Goal: Task Accomplishment & Management: Use online tool/utility

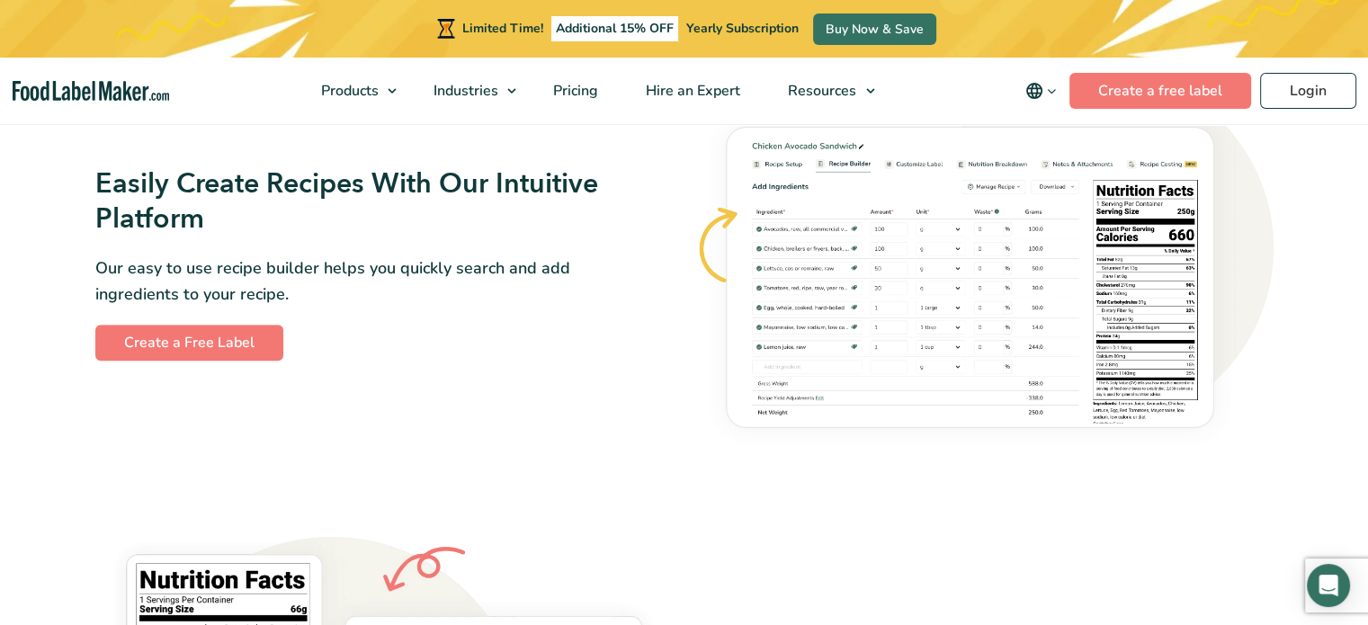
scroll to position [1080, 0]
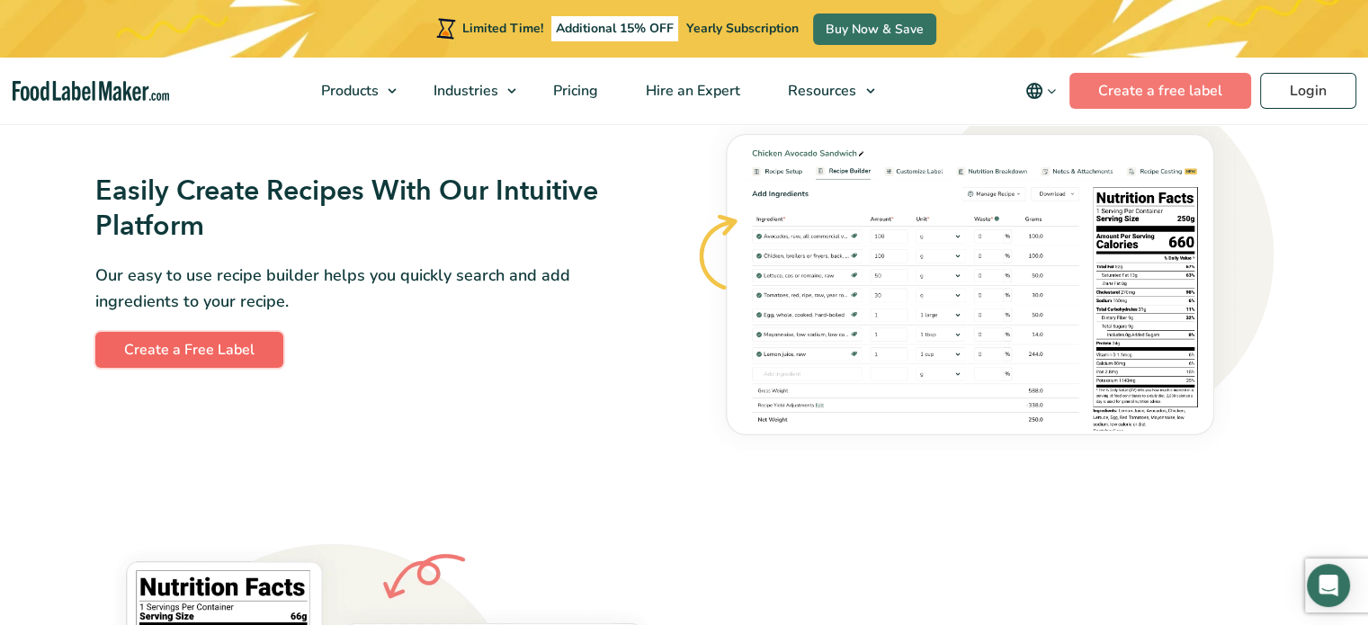
click at [125, 341] on link "Create a Free Label" at bounding box center [189, 350] width 188 height 36
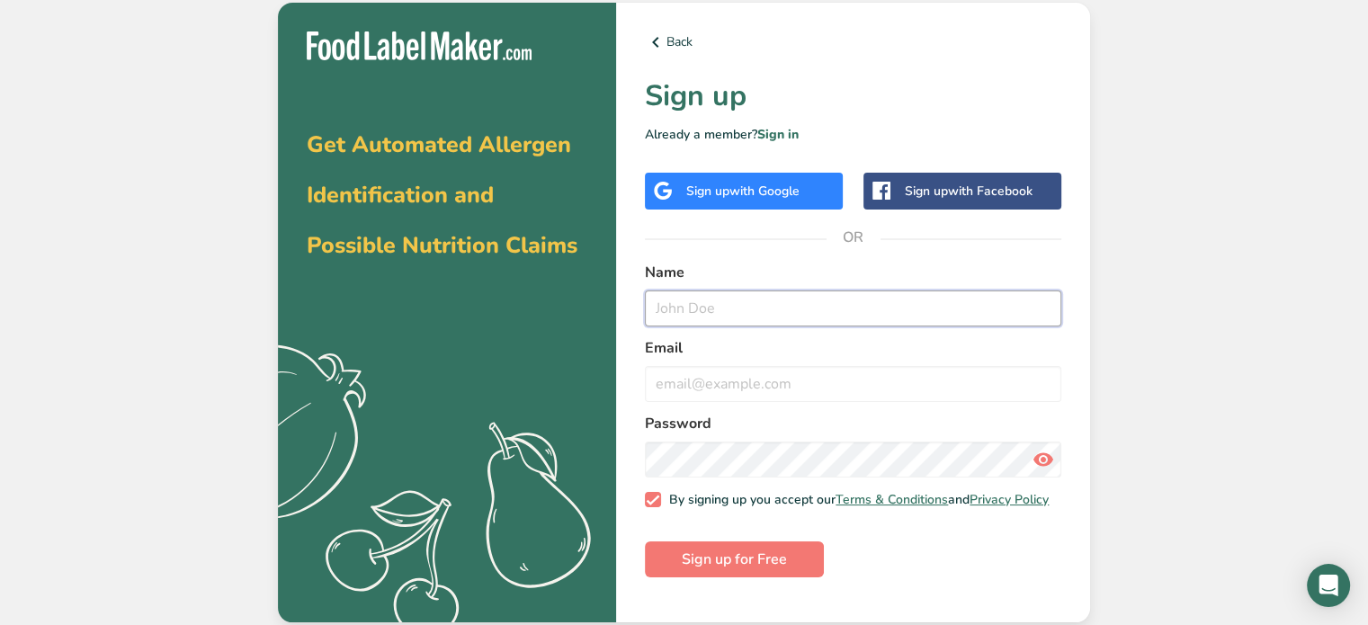
click at [692, 305] on input "text" at bounding box center [853, 309] width 417 height 36
type input "Tracey Brown"
type input "firekitten1310@yahoo.com"
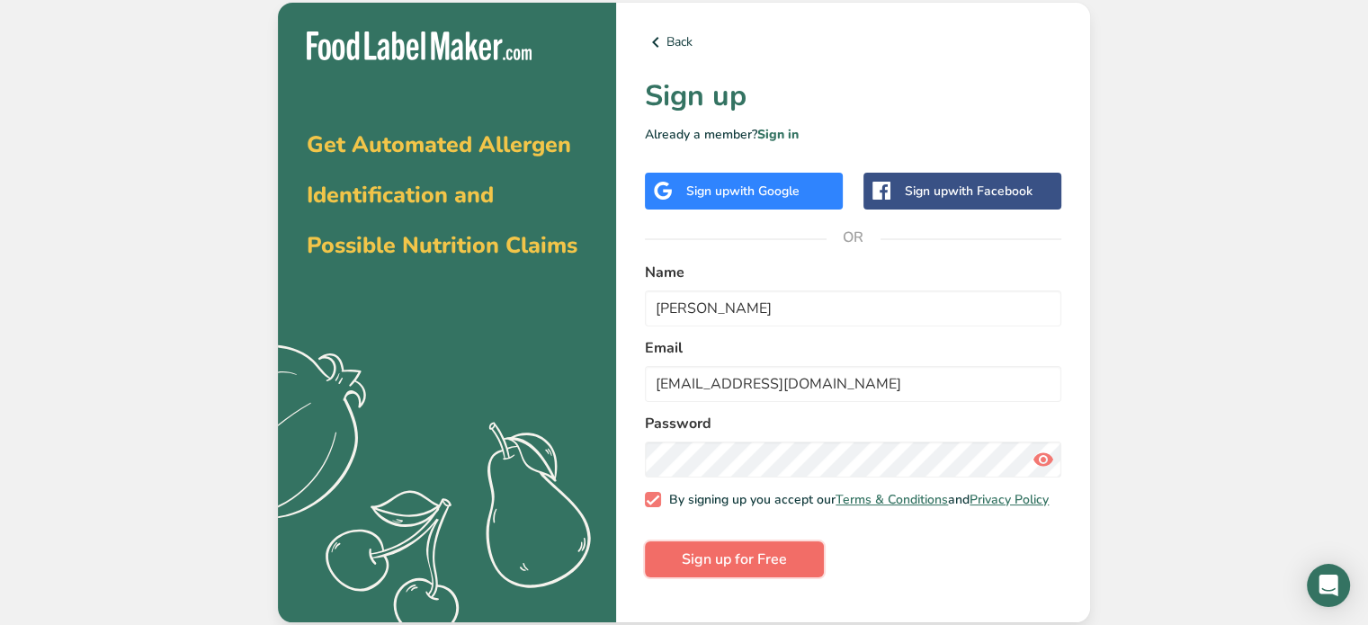
click at [727, 561] on span "Sign up for Free" at bounding box center [734, 560] width 105 height 22
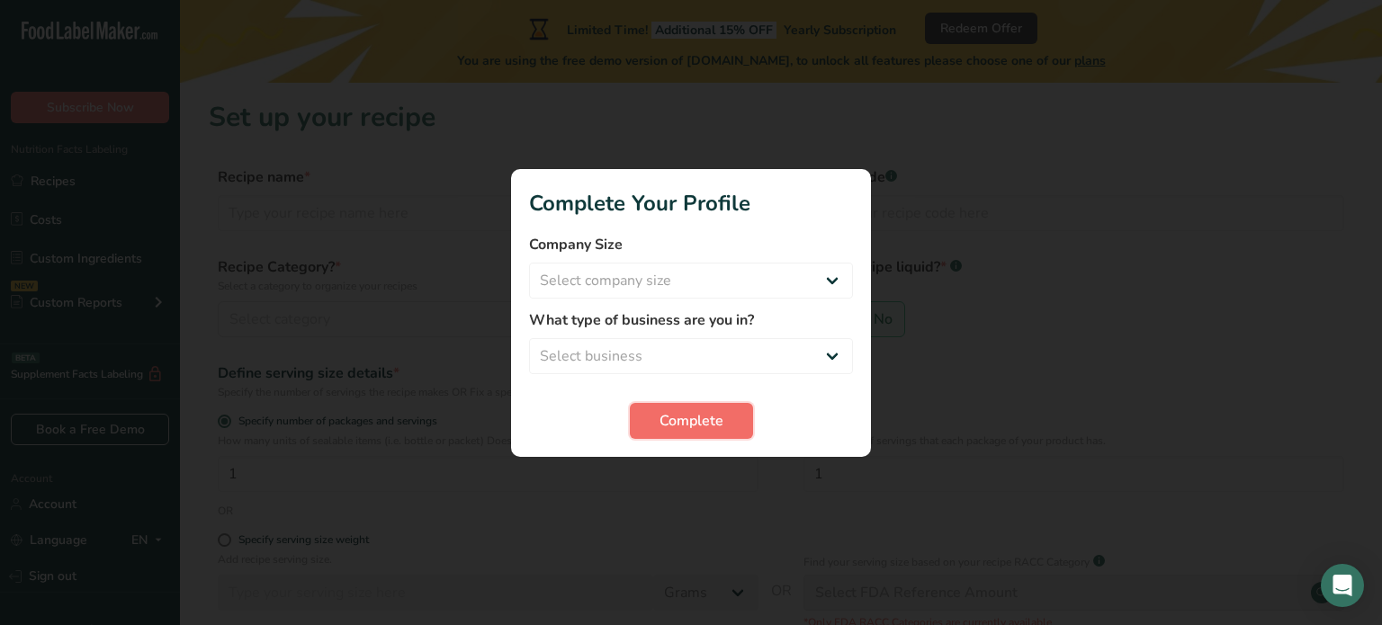
click at [689, 417] on span "Complete" at bounding box center [691, 421] width 64 height 22
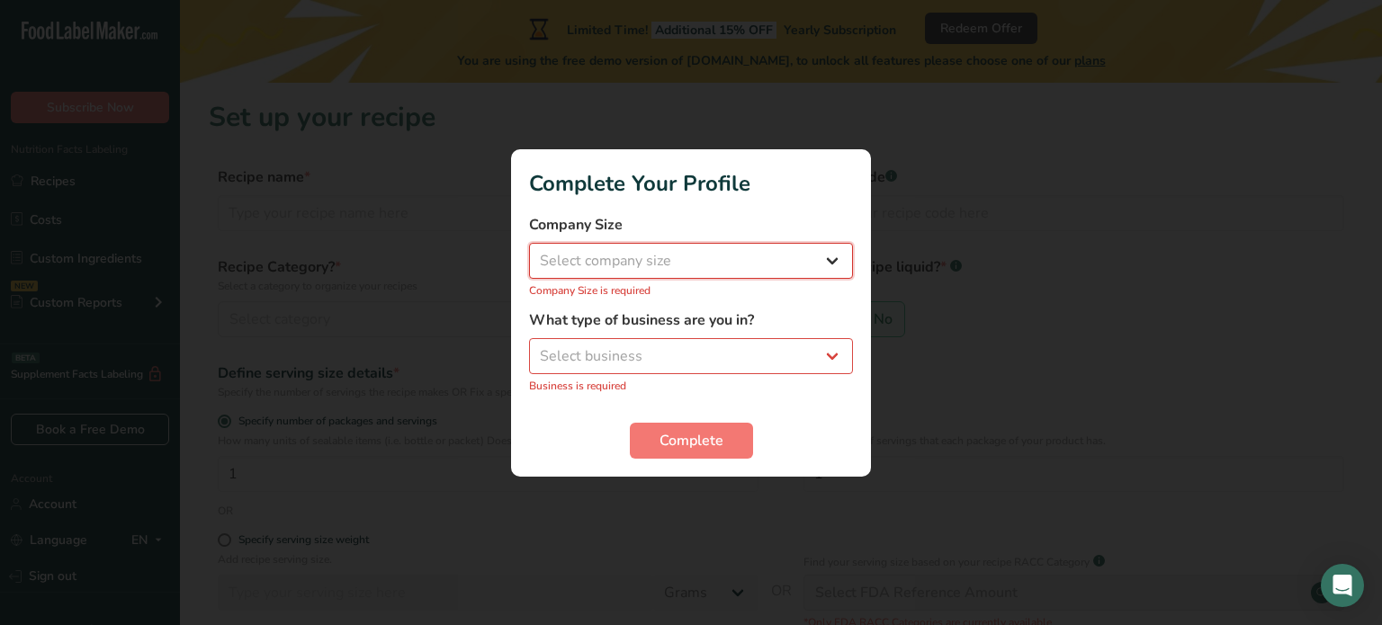
click at [720, 269] on select "Select company size Fewer than 10 Employees 10 to 50 Employees 51 to 500 Employ…" at bounding box center [691, 261] width 324 height 36
select select "1"
click at [529, 252] on select "Select company size Fewer than 10 Employees 10 to 50 Employees 51 to 500 Employ…" at bounding box center [691, 261] width 324 height 36
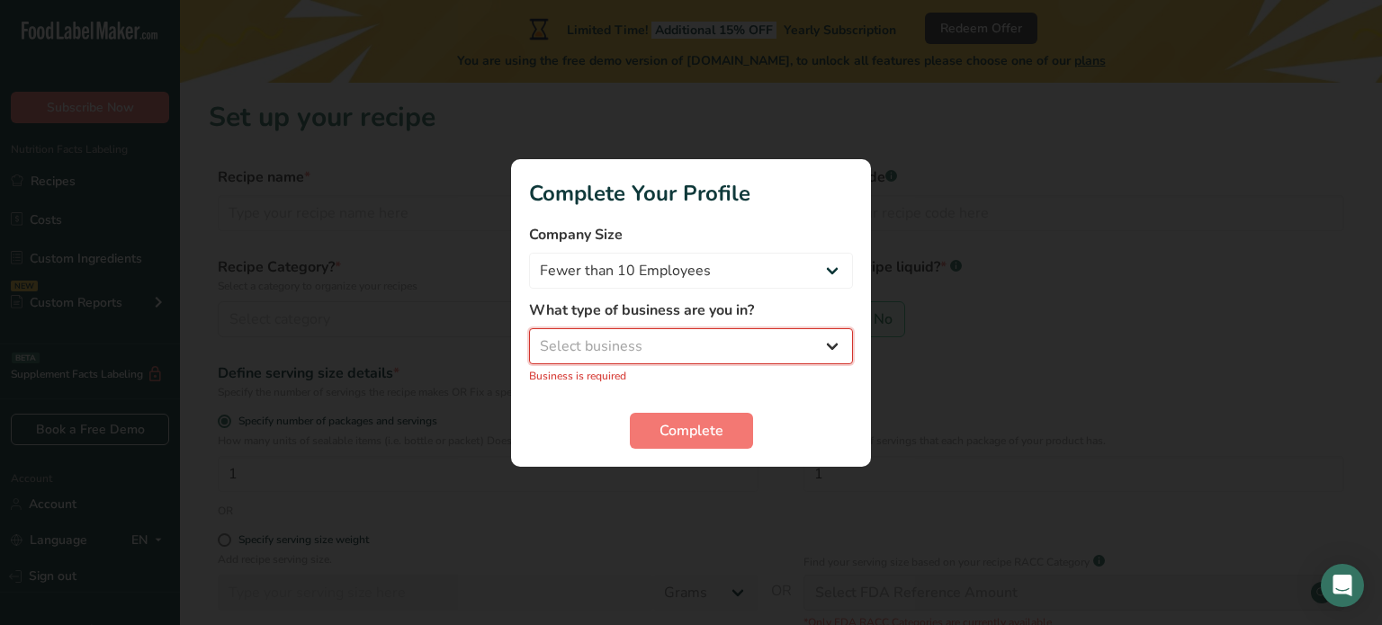
click at [709, 340] on select "Select business Packaged Food Manufacturer Restaurant & Cafe Bakery Meal Plans …" at bounding box center [691, 346] width 324 height 36
select select "8"
click at [529, 337] on select "Select business Packaged Food Manufacturer Restaurant & Cafe Bakery Meal Plans …" at bounding box center [691, 346] width 324 height 36
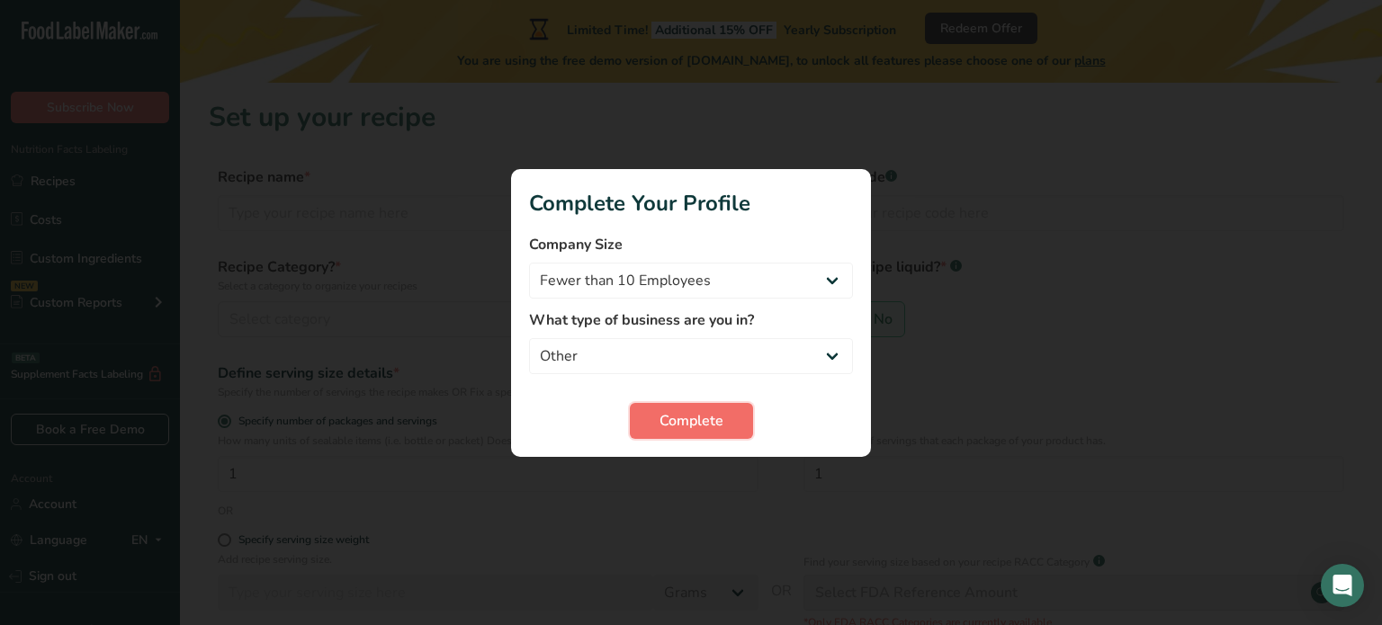
click at [704, 411] on span "Complete" at bounding box center [691, 421] width 64 height 22
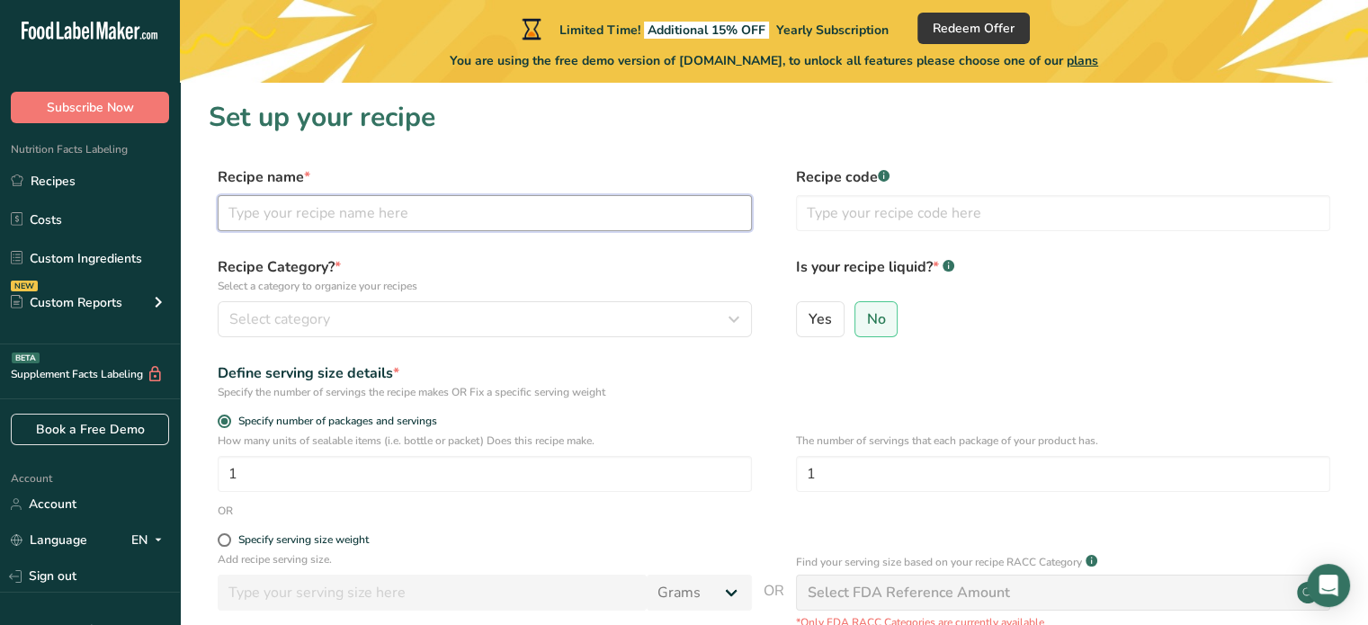
click at [399, 208] on input "text" at bounding box center [485, 213] width 534 height 36
type input "Sweet and Sour Dressing"
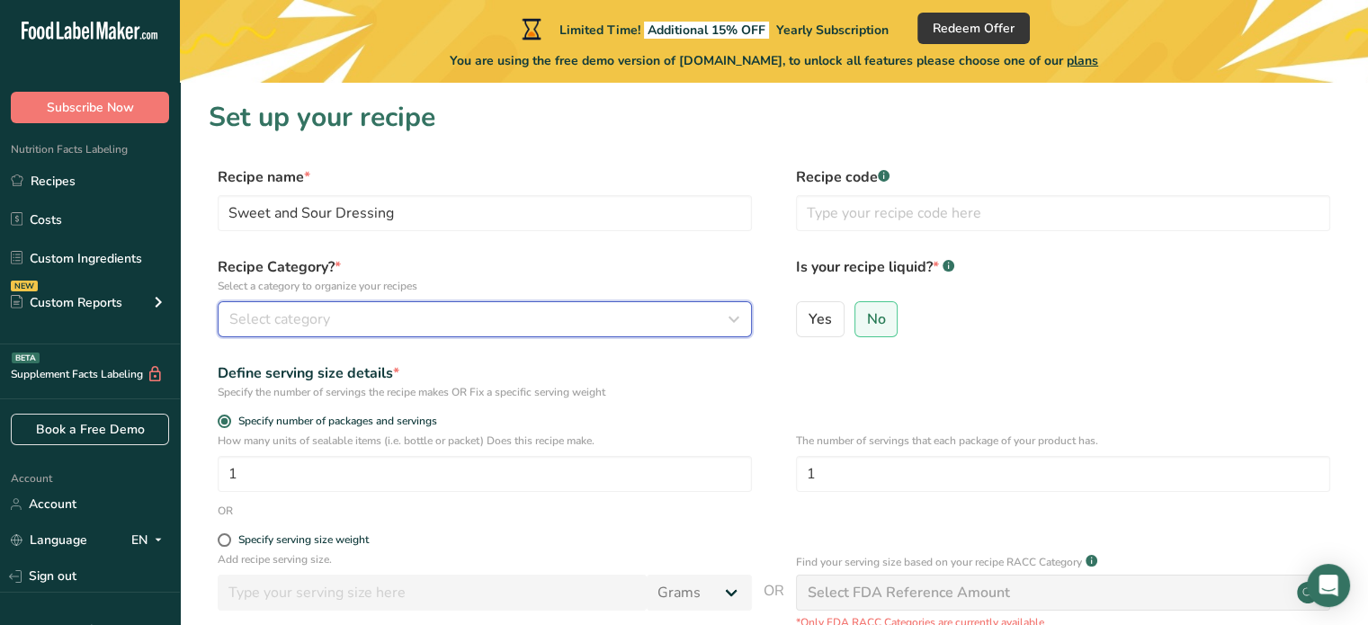
click at [395, 307] on button "Select category" at bounding box center [485, 319] width 534 height 36
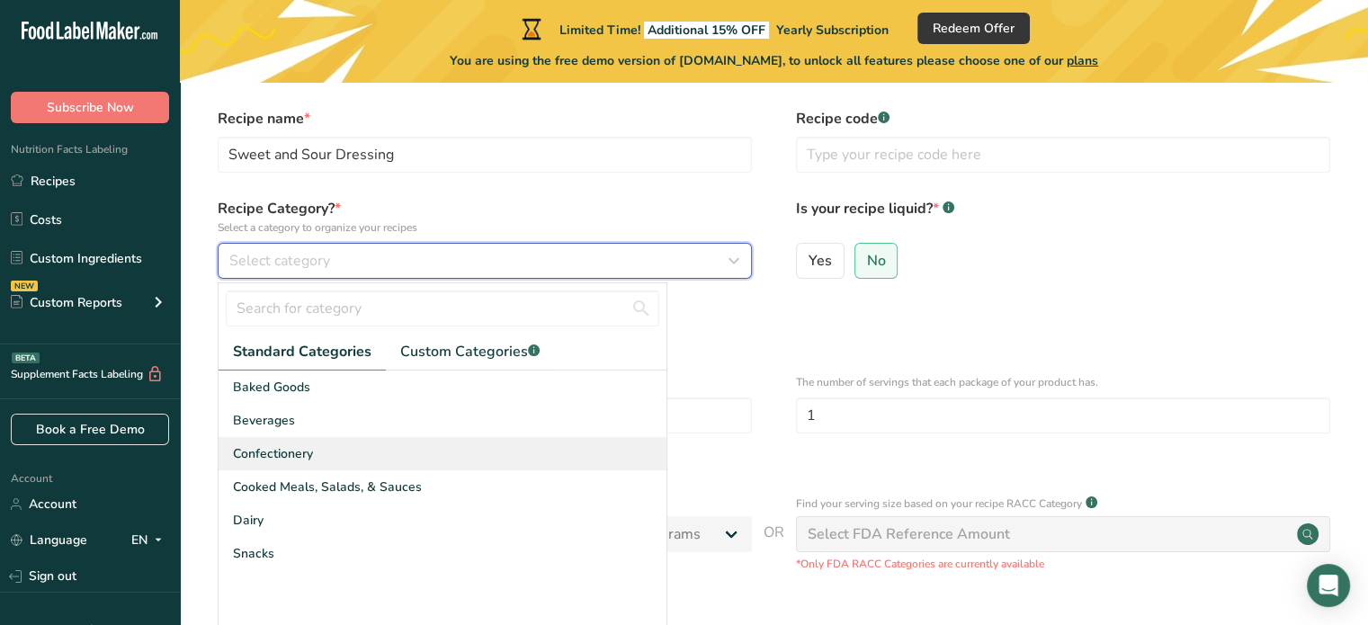
scroll to position [90, 0]
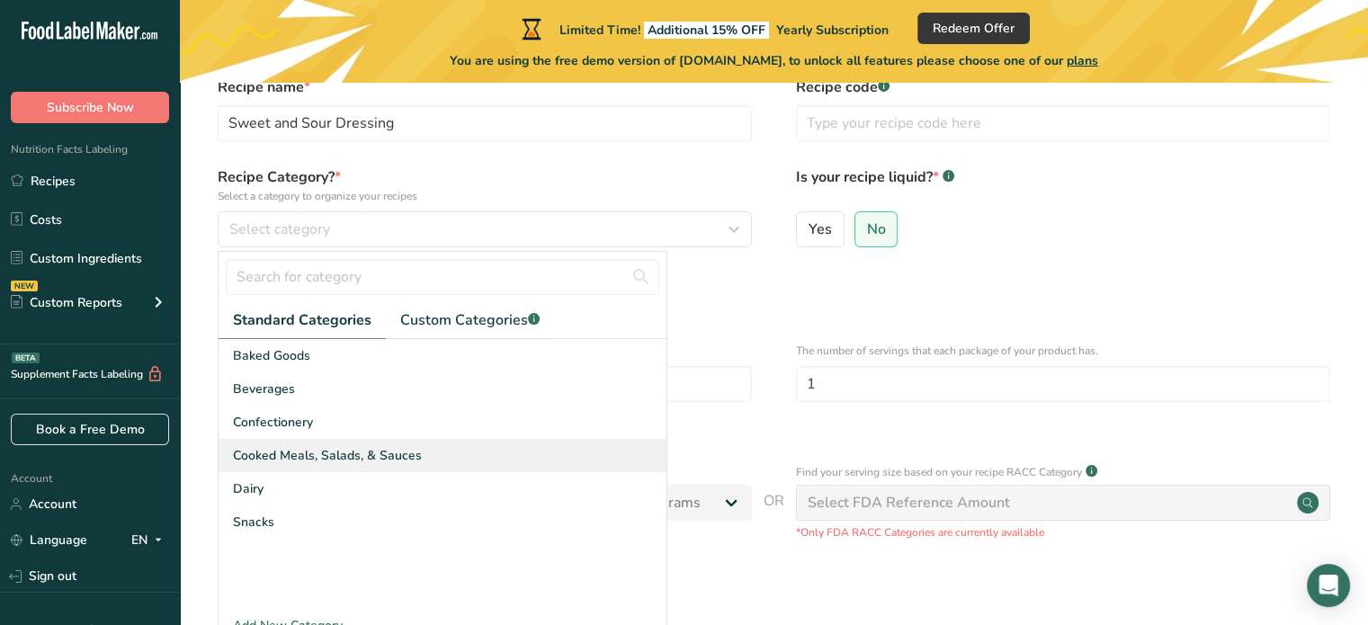
click at [425, 462] on div "Cooked Meals, Salads, & Sauces" at bounding box center [443, 455] width 448 height 33
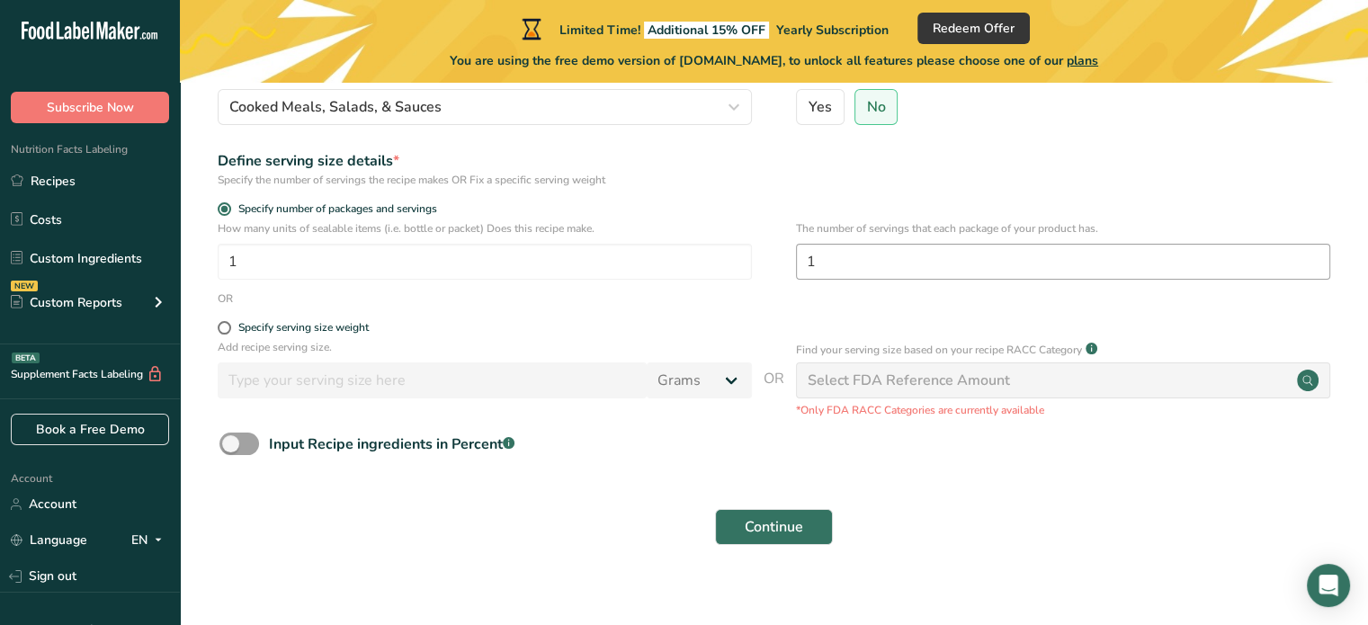
scroll to position [229, 0]
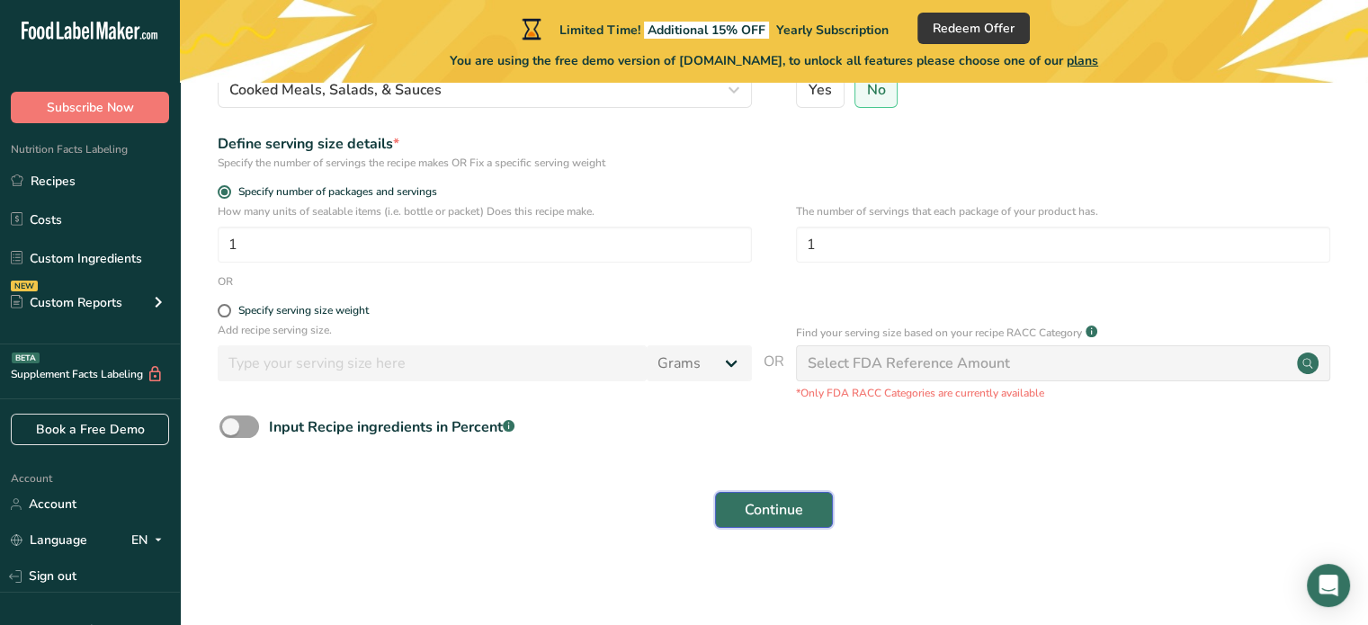
click at [791, 514] on span "Continue" at bounding box center [774, 510] width 58 height 22
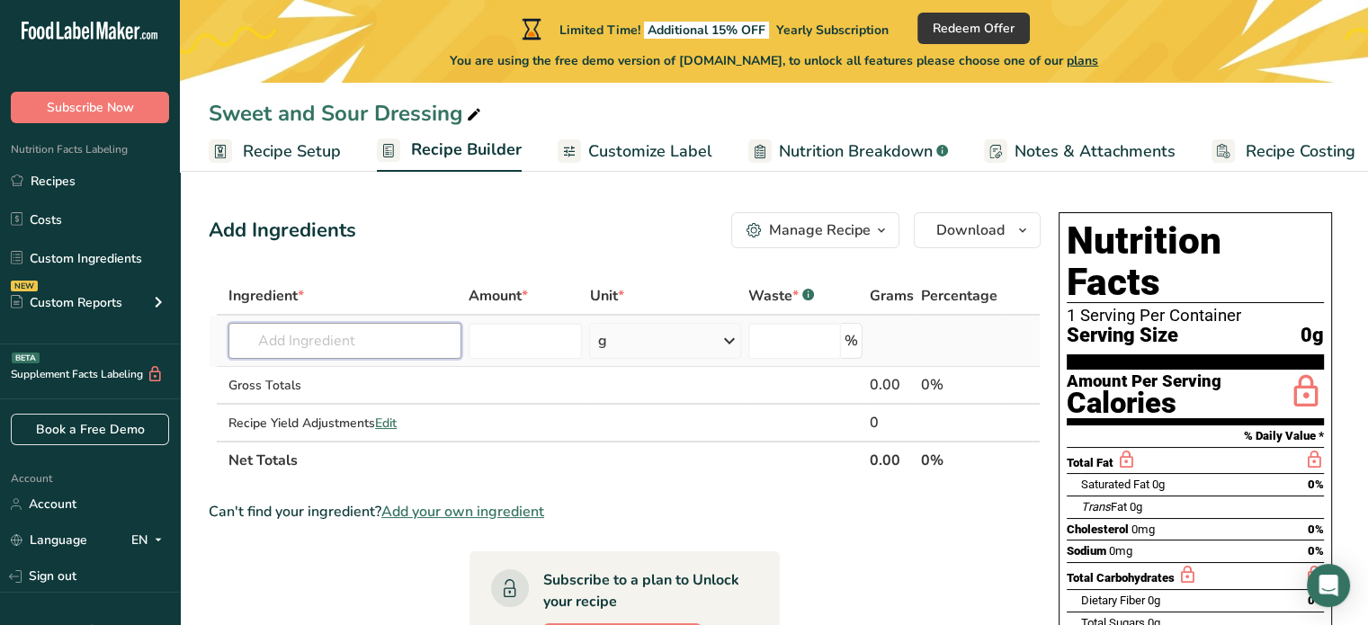
click at [335, 337] on input "text" at bounding box center [345, 341] width 233 height 36
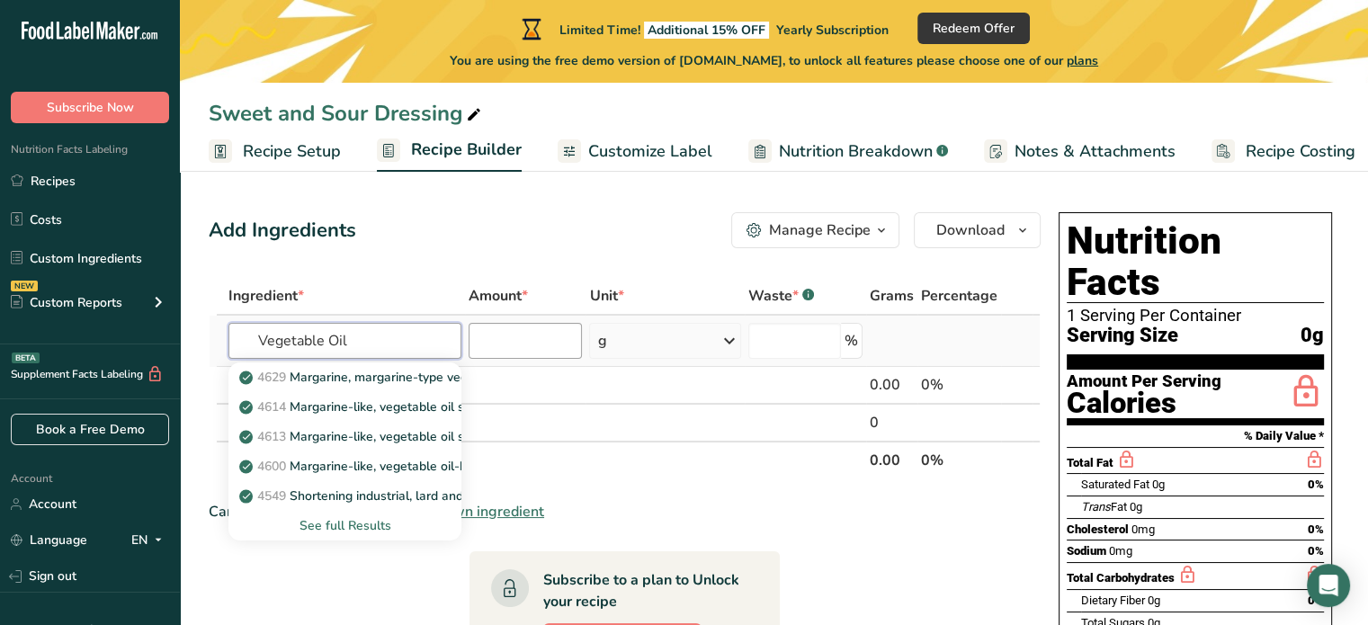
type input "Vegetable Oil"
click at [569, 327] on input "number" at bounding box center [525, 341] width 113 height 36
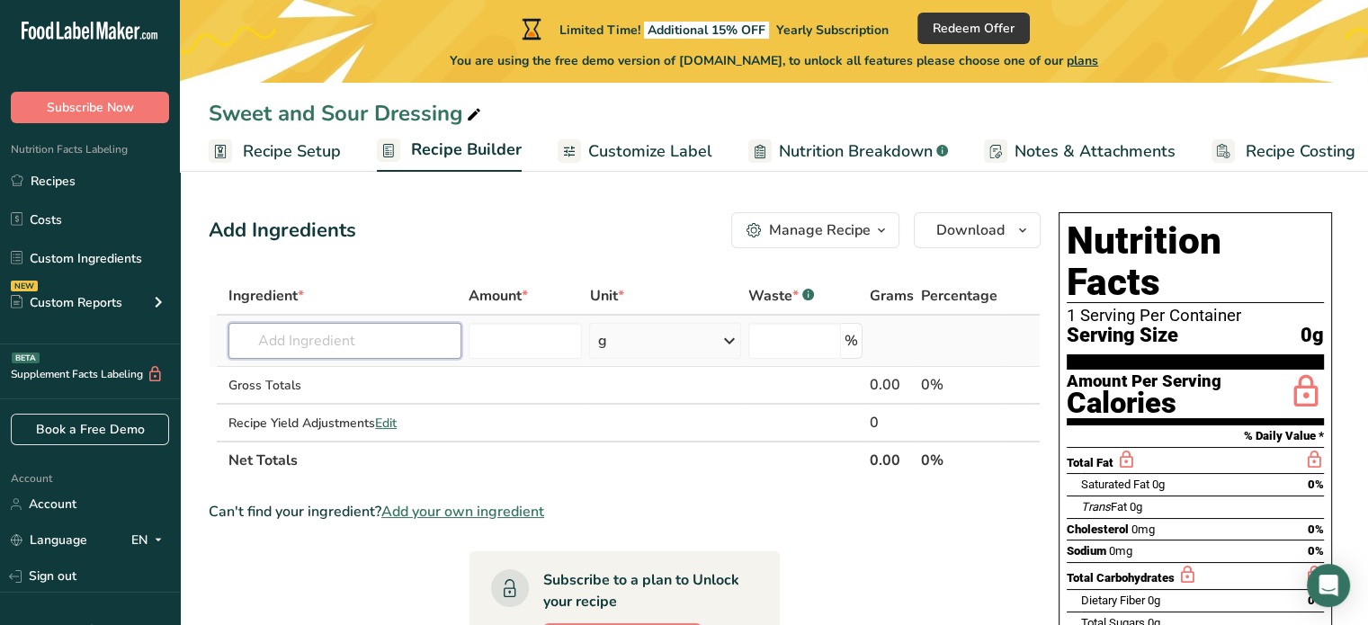
click at [400, 334] on input "text" at bounding box center [345, 341] width 233 height 36
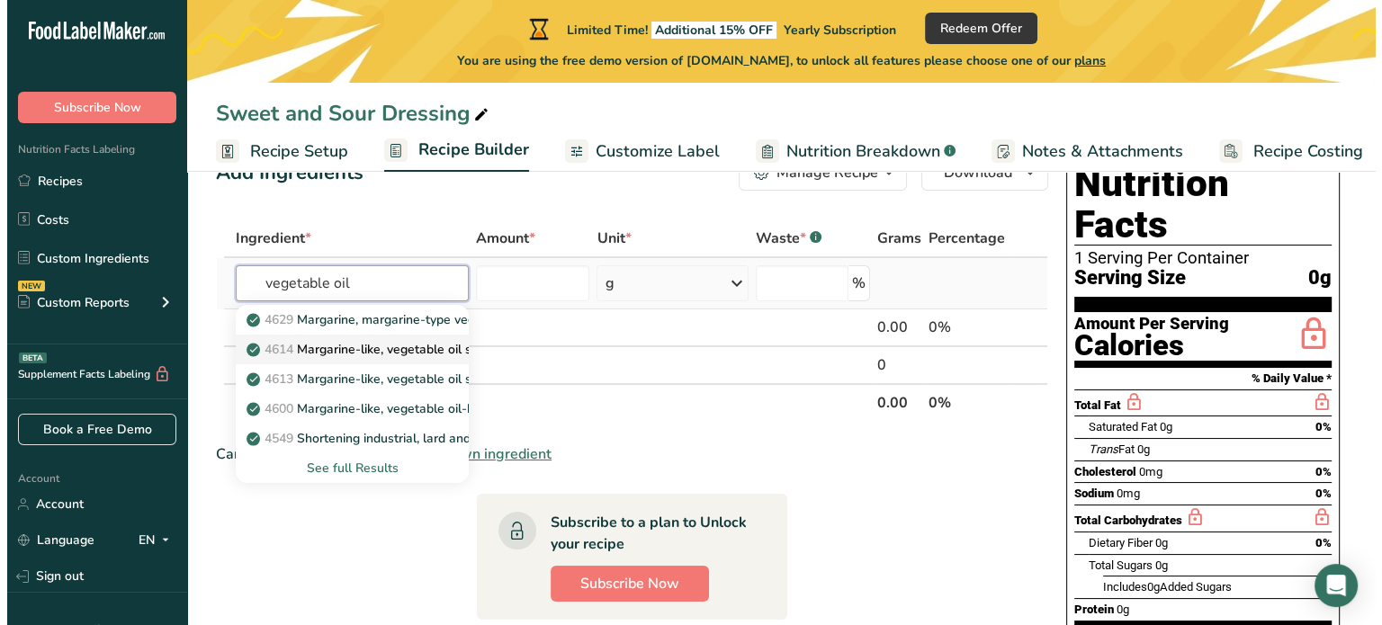
scroll to position [90, 0]
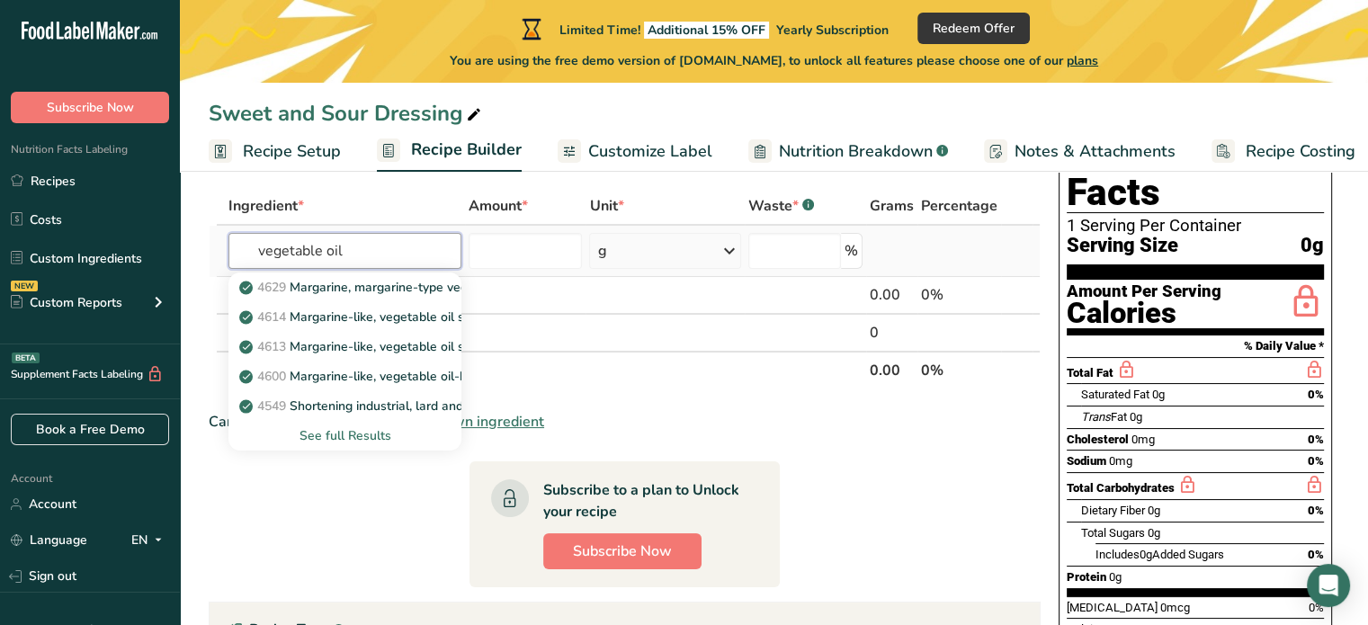
type input "vegetable oil"
click at [368, 442] on div "See full Results" at bounding box center [345, 435] width 204 height 19
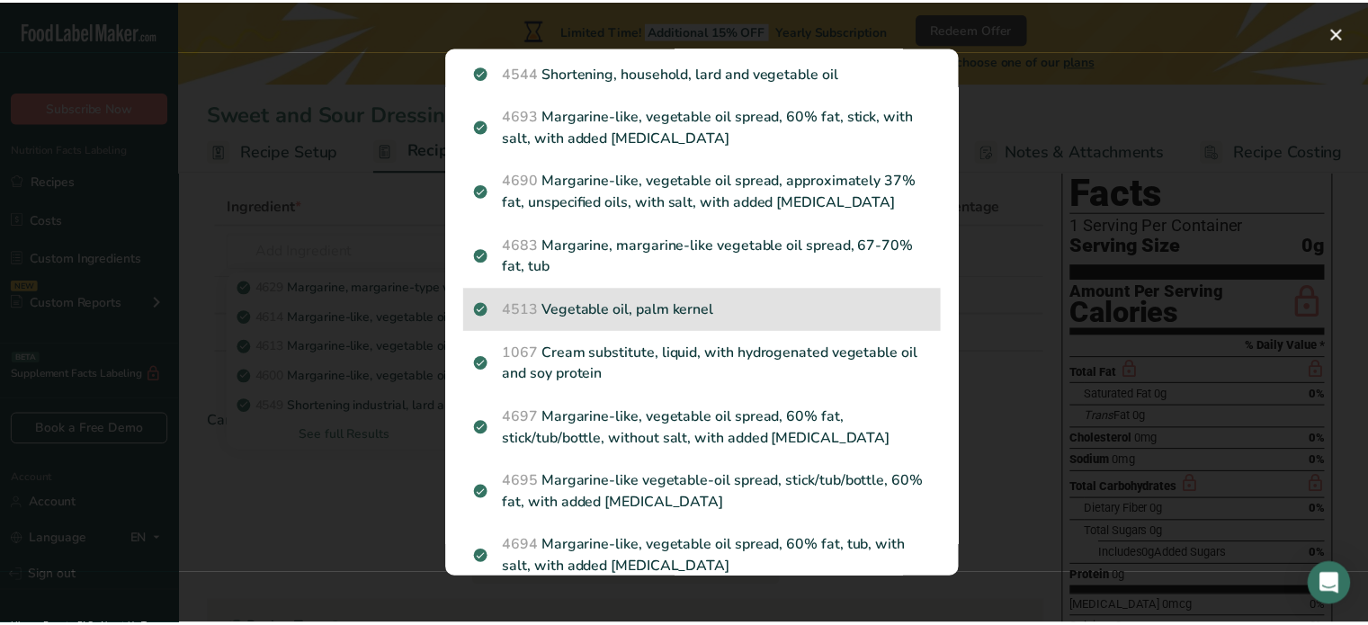
scroll to position [720, 0]
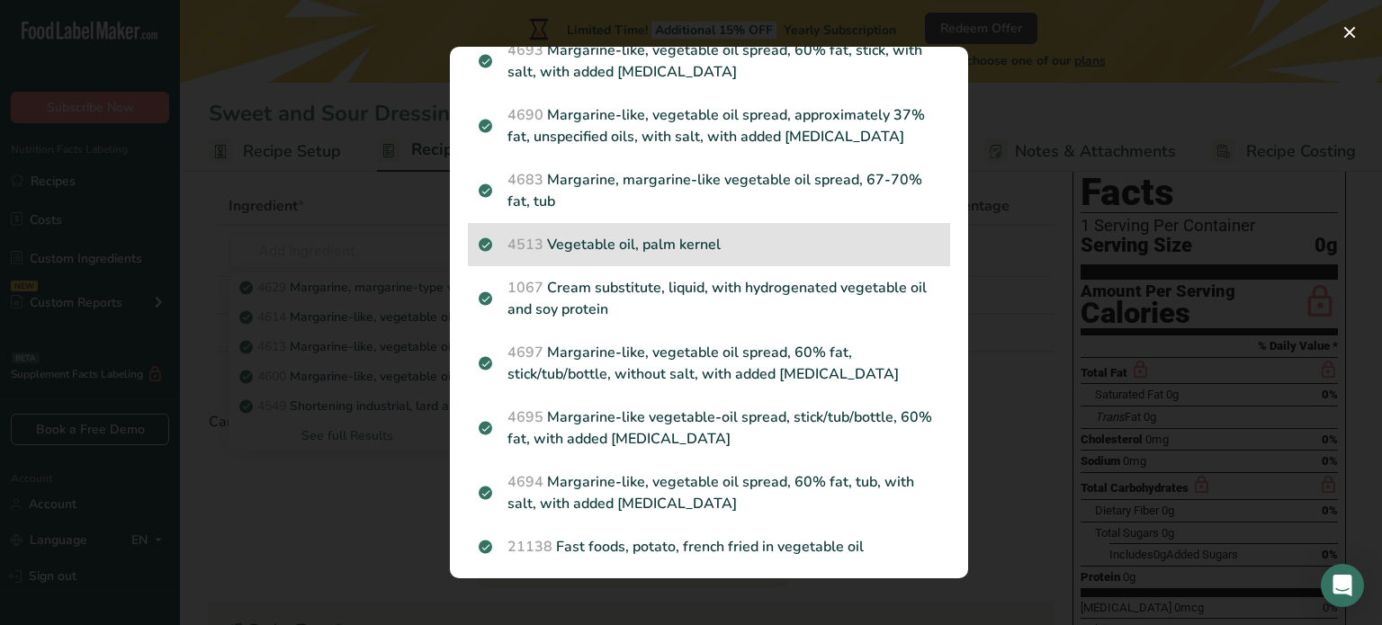
click at [843, 256] on p "4513 Vegetable oil, palm kernel" at bounding box center [709, 245] width 461 height 22
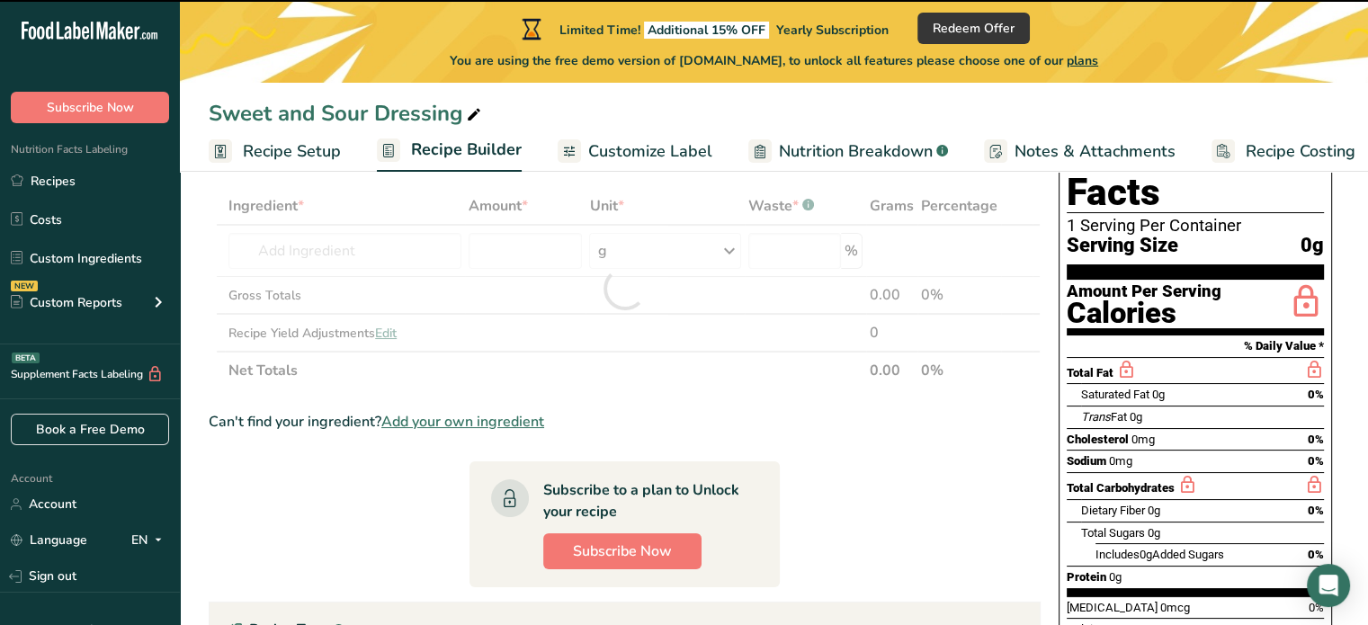
type input "0"
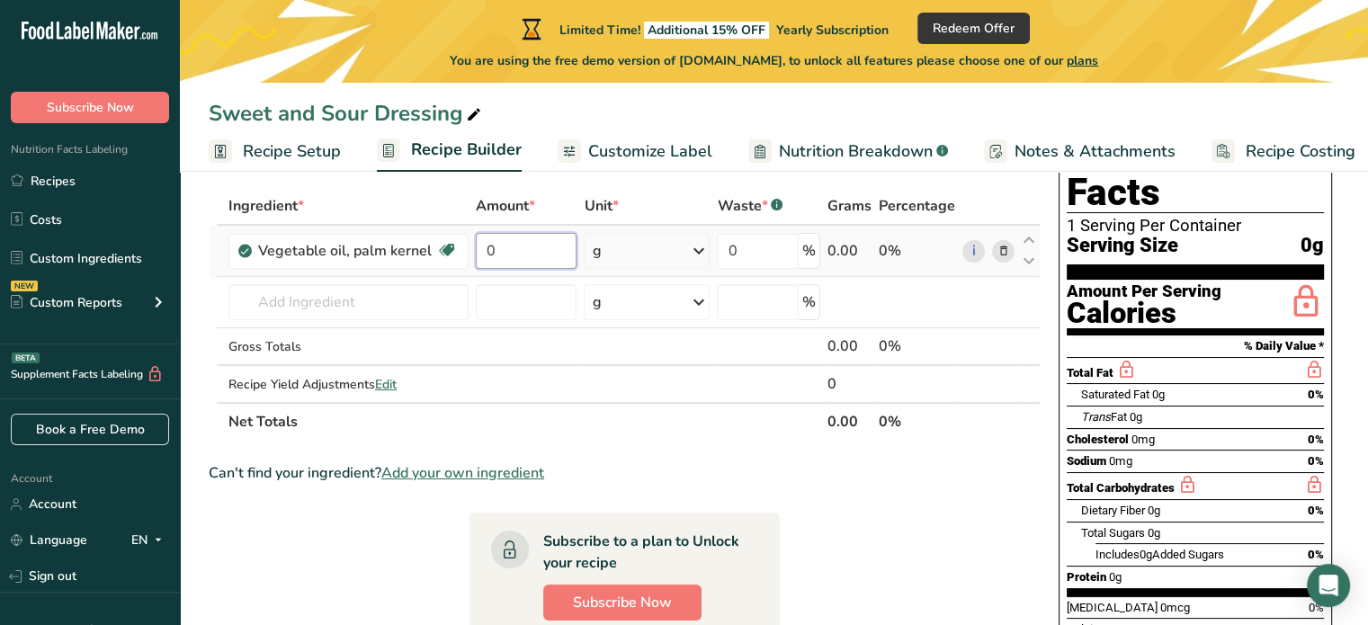
drag, startPoint x: 506, startPoint y: 248, endPoint x: 473, endPoint y: 247, distance: 32.4
click at [473, 247] on td "0" at bounding box center [526, 251] width 109 height 51
click at [708, 248] on div "Ingredient * Amount * Unit * Waste * .a-a{fill:#347362;}.b-a{fill:#fff;} Grams …" at bounding box center [625, 314] width 832 height 254
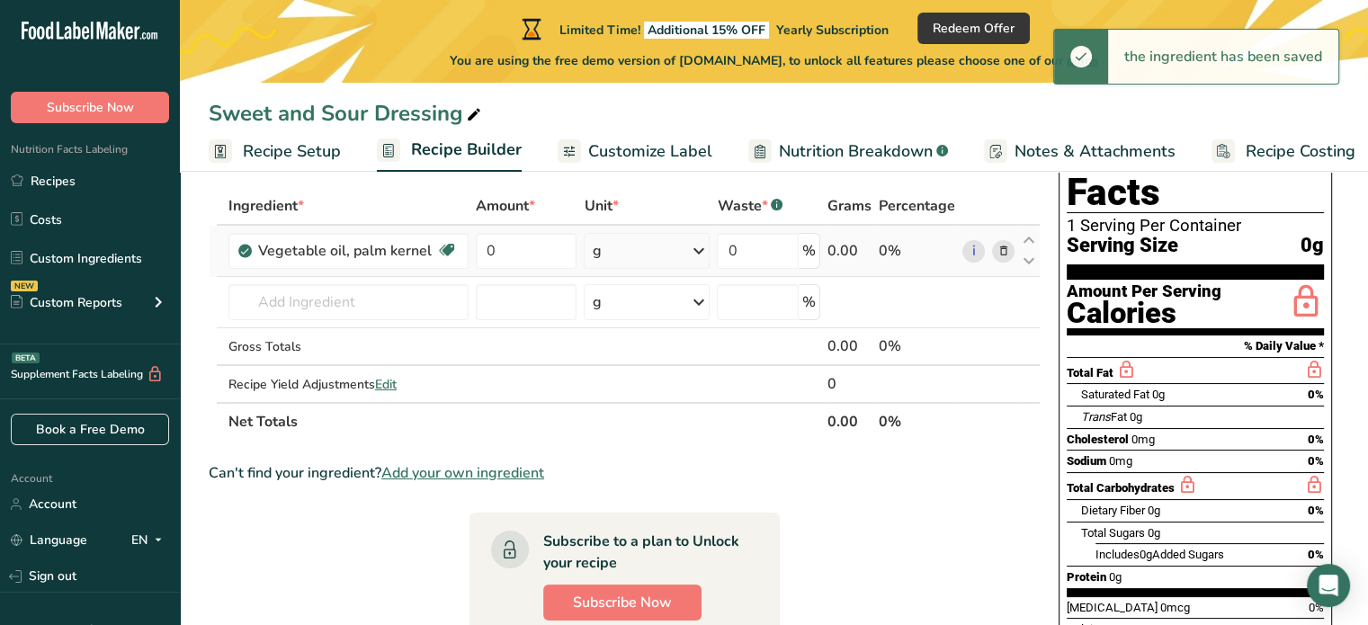
click at [698, 248] on icon at bounding box center [698, 251] width 22 height 32
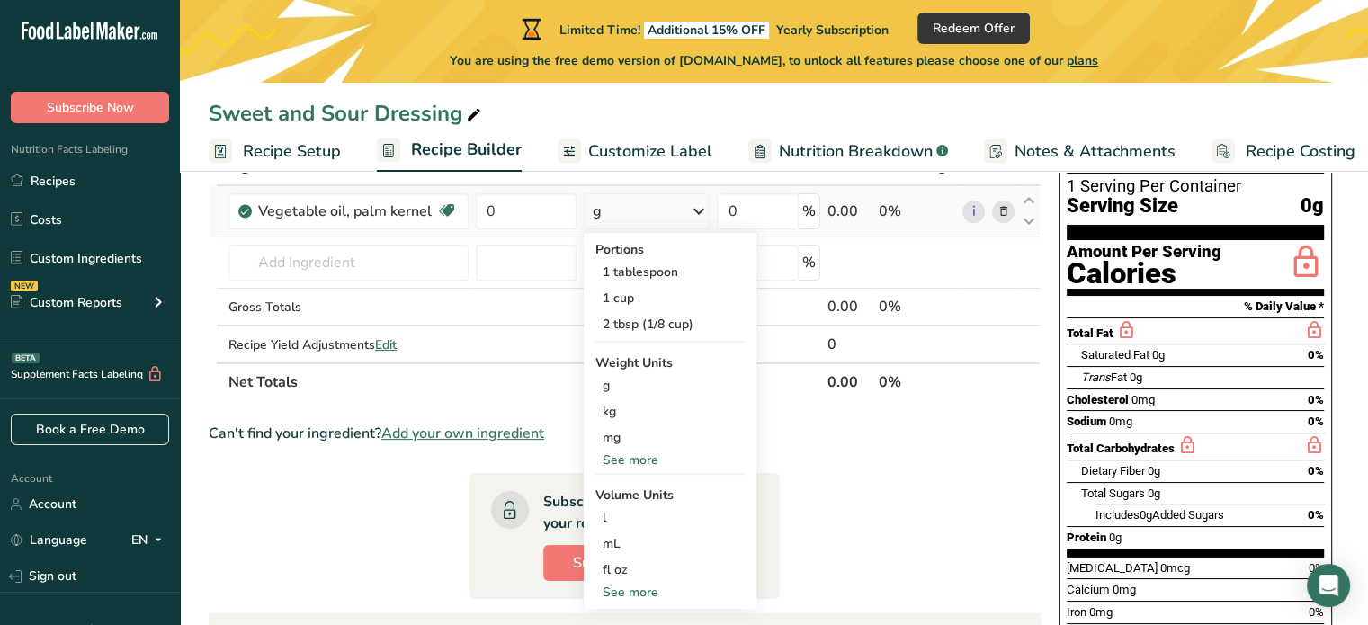
scroll to position [90, 0]
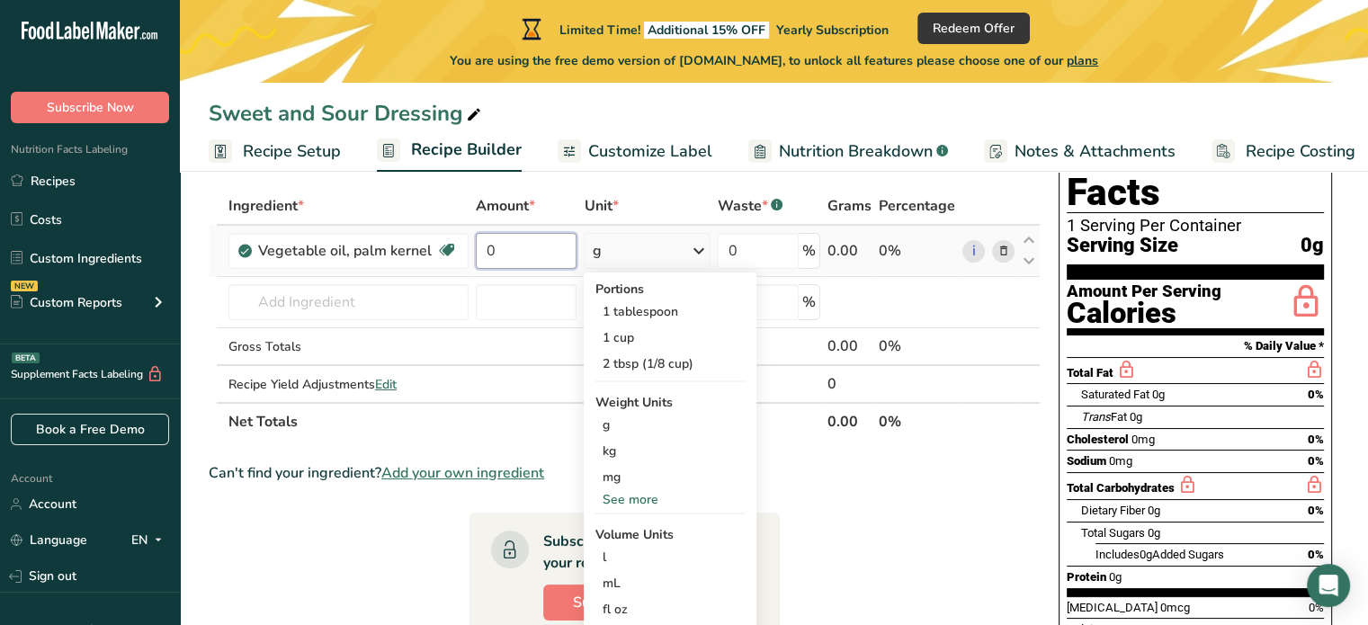
click at [529, 251] on input "0" at bounding box center [527, 251] width 102 height 36
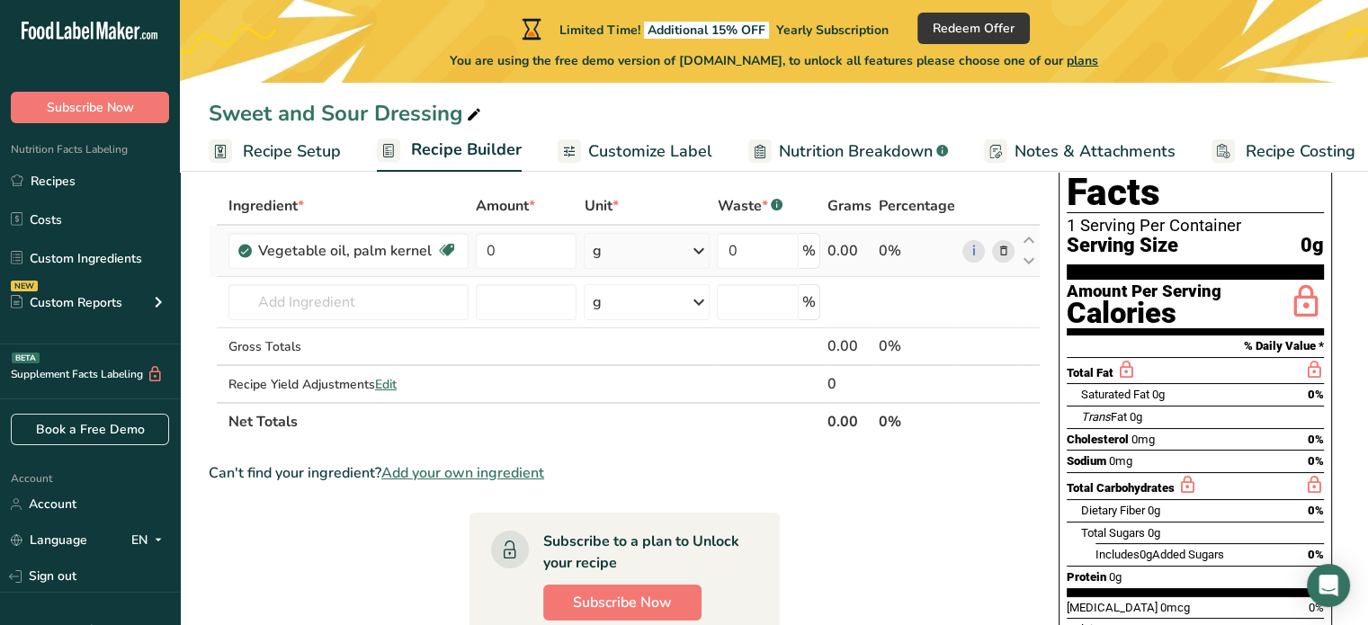
click at [643, 251] on div "Ingredient * Amount * Unit * Waste * .a-a{fill:#347362;}.b-a{fill:#fff;} Grams …" at bounding box center [625, 314] width 832 height 254
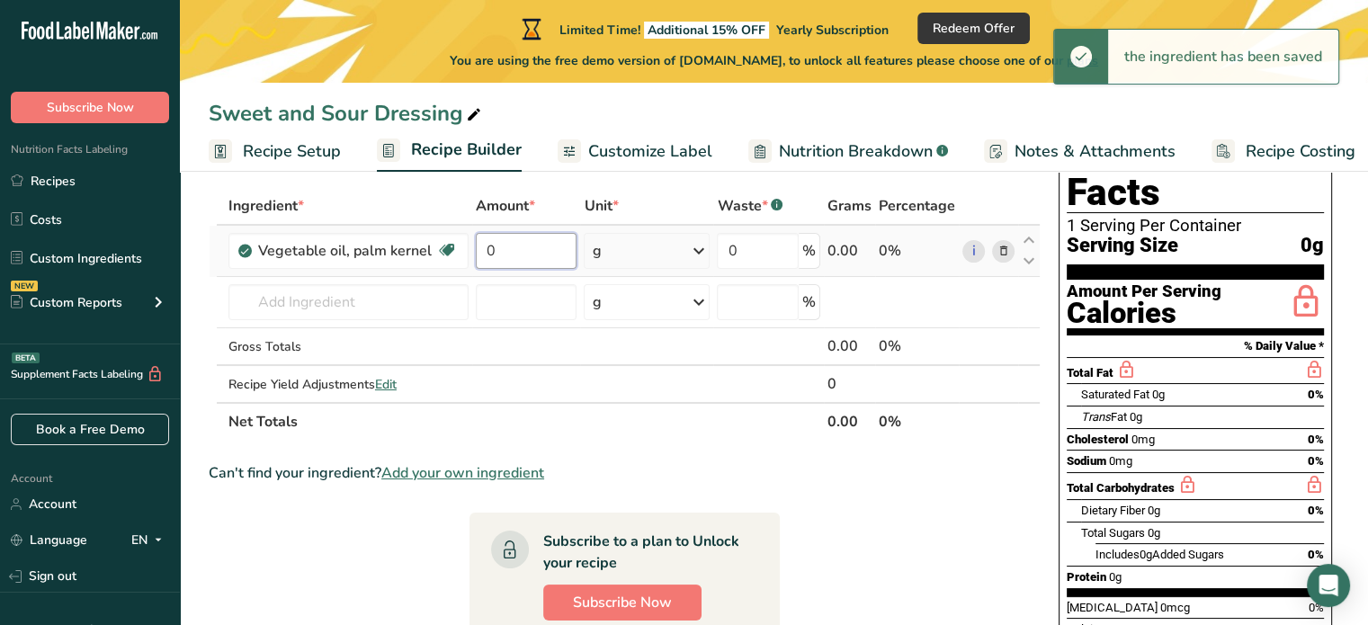
click at [550, 251] on input "0" at bounding box center [527, 251] width 102 height 36
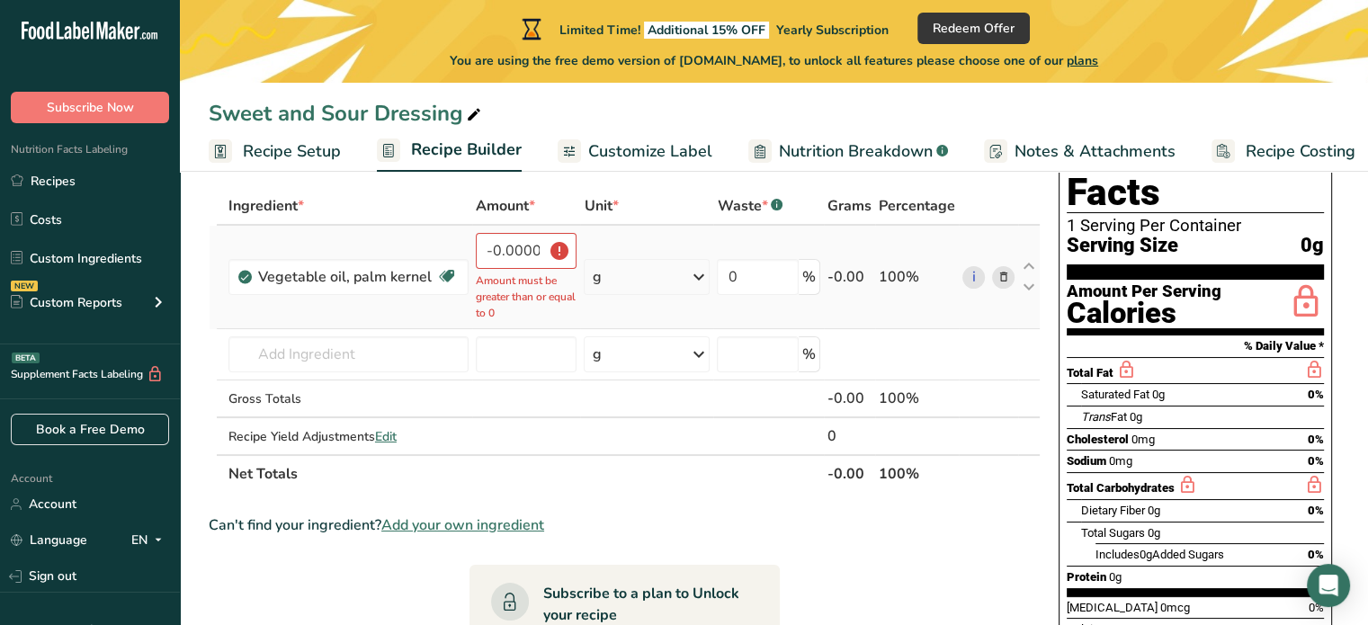
click at [608, 251] on td "g Portions 1 tablespoon 1 cup 2 tbsp (1/8 cup) Weight Units g kg mg See more Vo…" at bounding box center [646, 277] width 133 height 103
click at [661, 279] on div "g" at bounding box center [647, 277] width 126 height 36
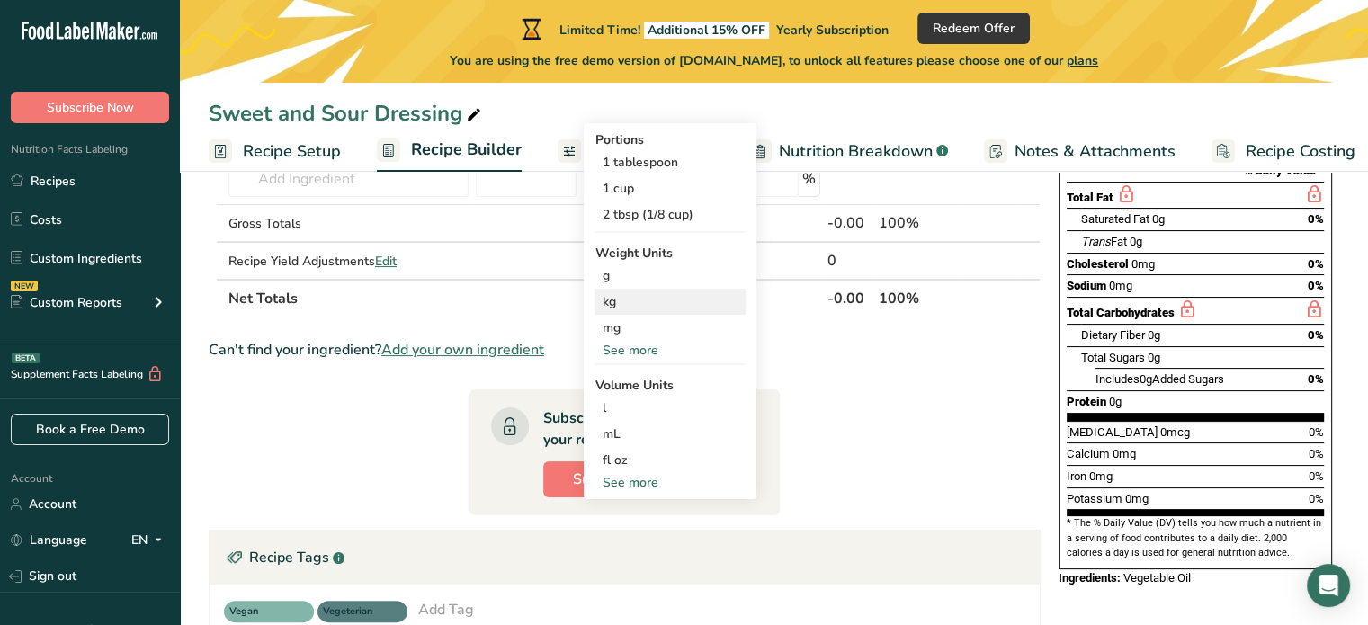
scroll to position [270, 0]
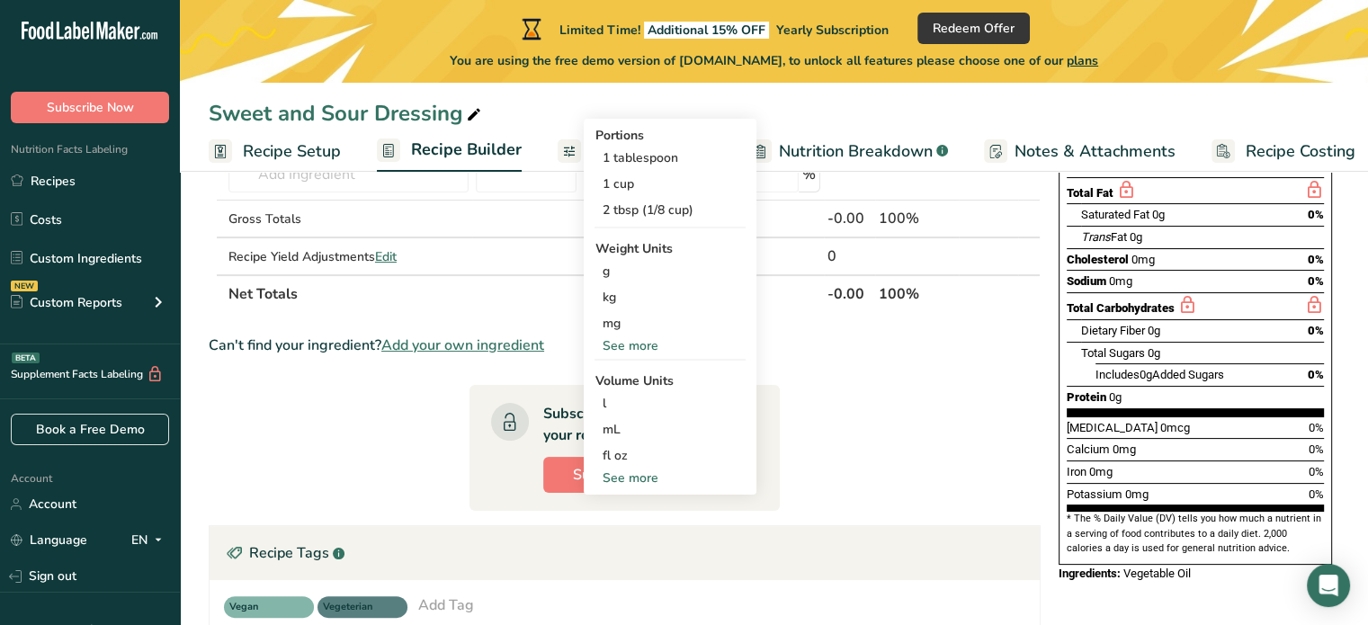
click at [641, 478] on div "See more" at bounding box center [670, 478] width 151 height 19
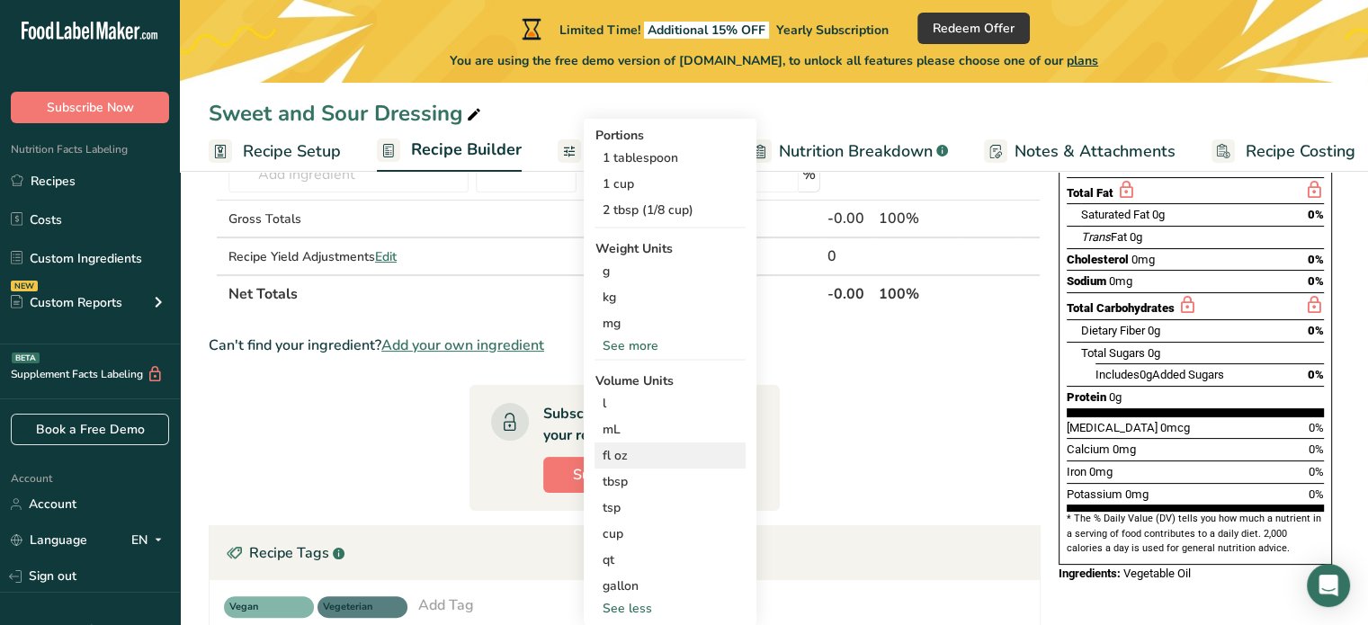
click at [640, 459] on div "fl oz" at bounding box center [670, 455] width 137 height 19
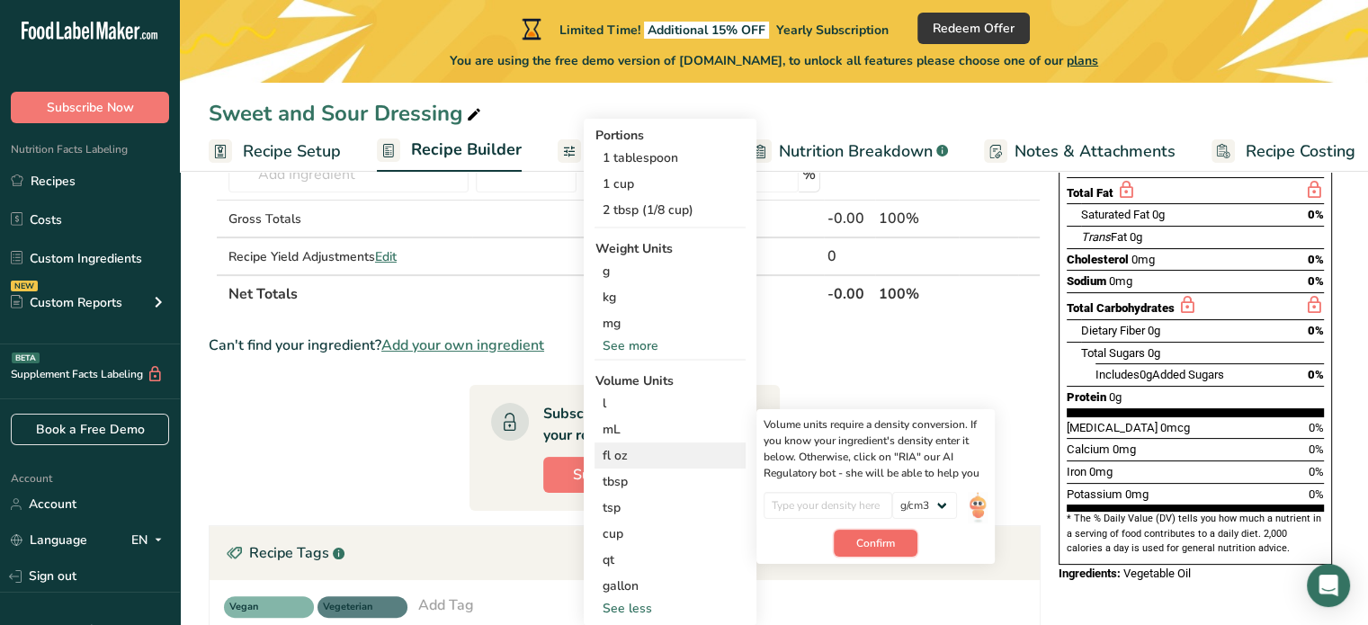
click at [878, 548] on span "Confirm" at bounding box center [875, 543] width 39 height 16
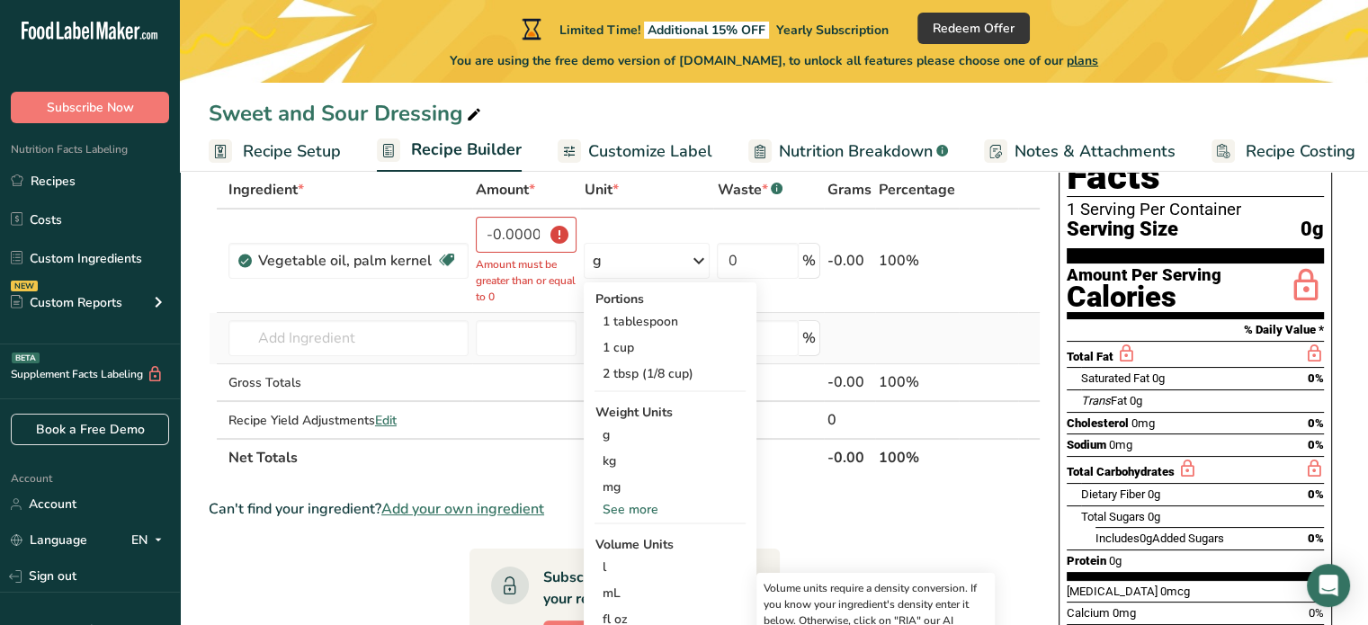
scroll to position [90, 0]
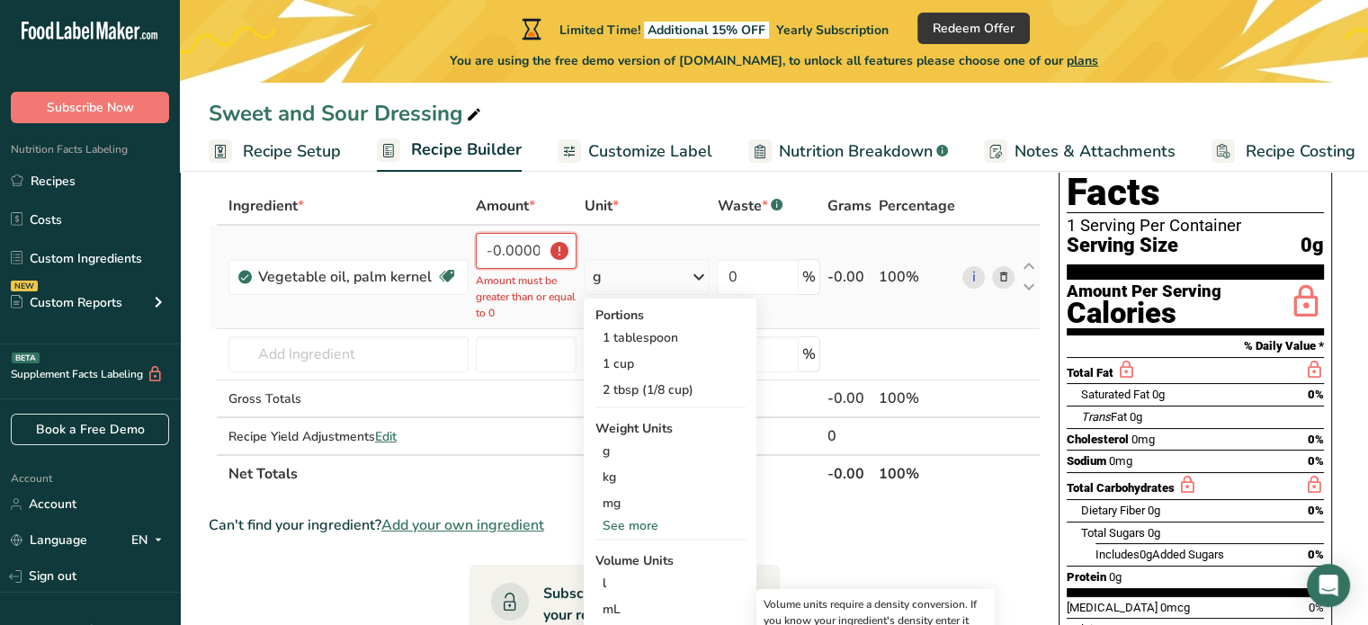
click at [524, 251] on input "-0.000001" at bounding box center [527, 251] width 102 height 36
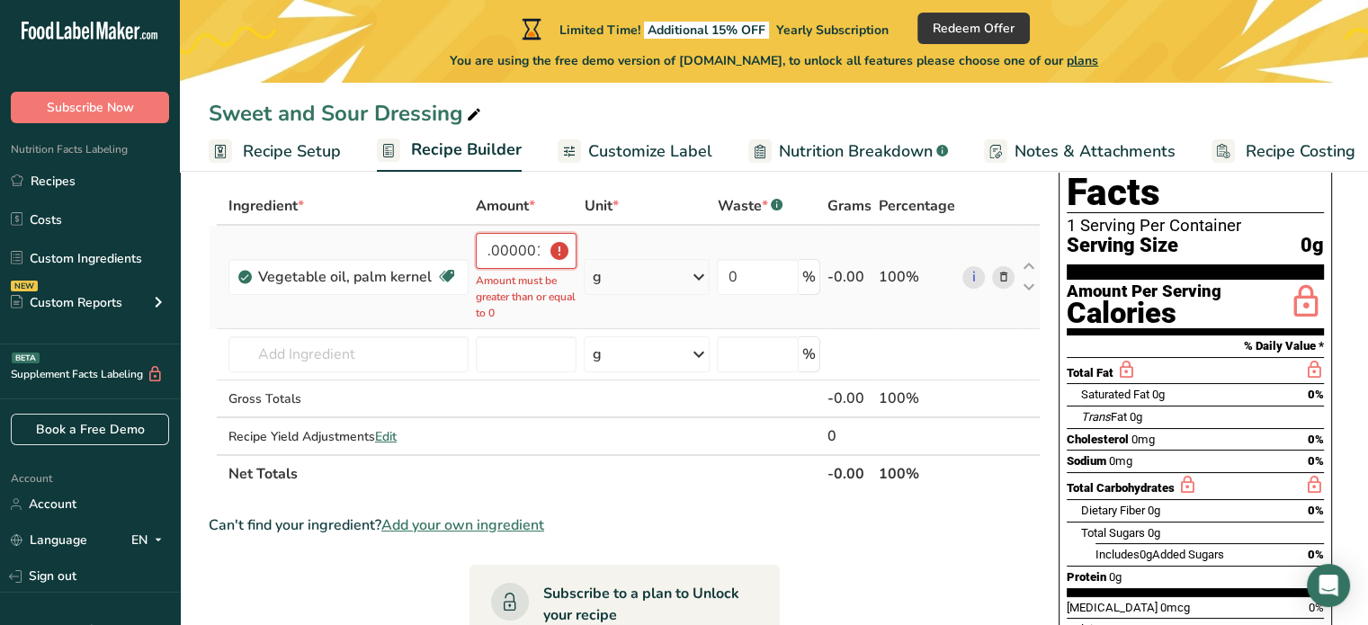
scroll to position [0, 0]
drag, startPoint x: 522, startPoint y: 250, endPoint x: 445, endPoint y: 250, distance: 76.5
click at [438, 251] on tr "Vegetable oil, palm kernel Dairy free Gluten free Vegan Vegetarian Soy free -0.…" at bounding box center [625, 277] width 830 height 103
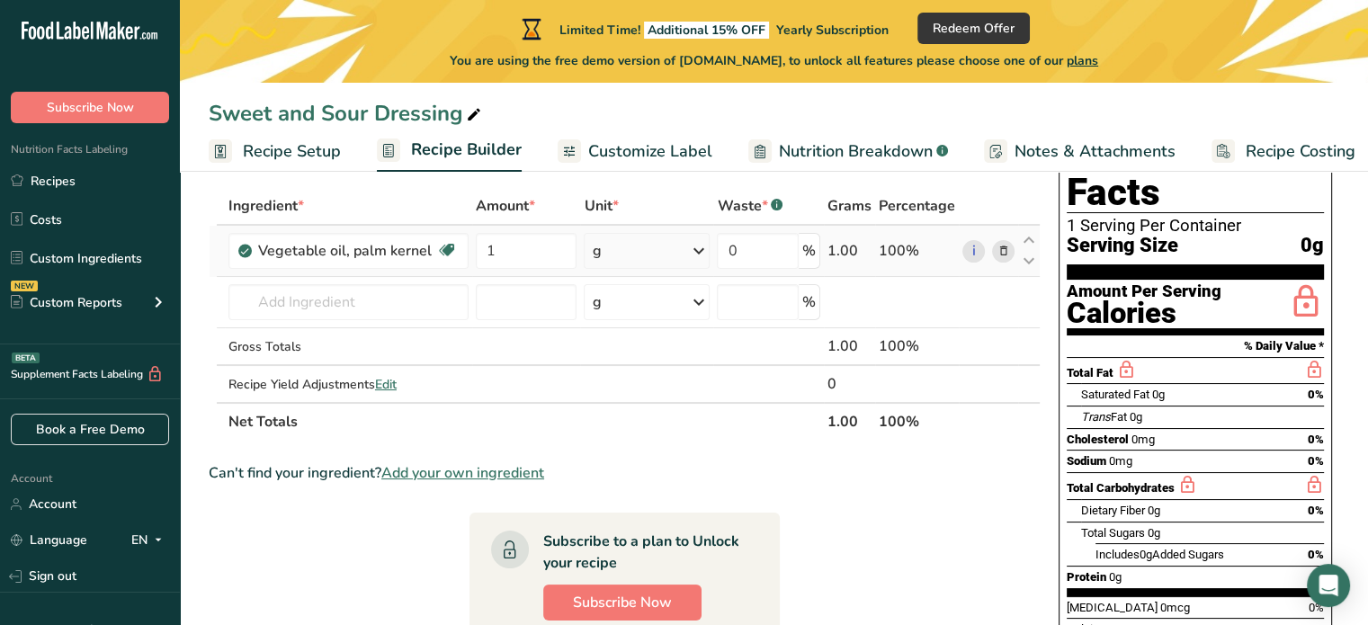
click at [699, 252] on div "Ingredient * Amount * Unit * Waste * .a-a{fill:#347362;}.b-a{fill:#fff;} Grams …" at bounding box center [625, 314] width 832 height 254
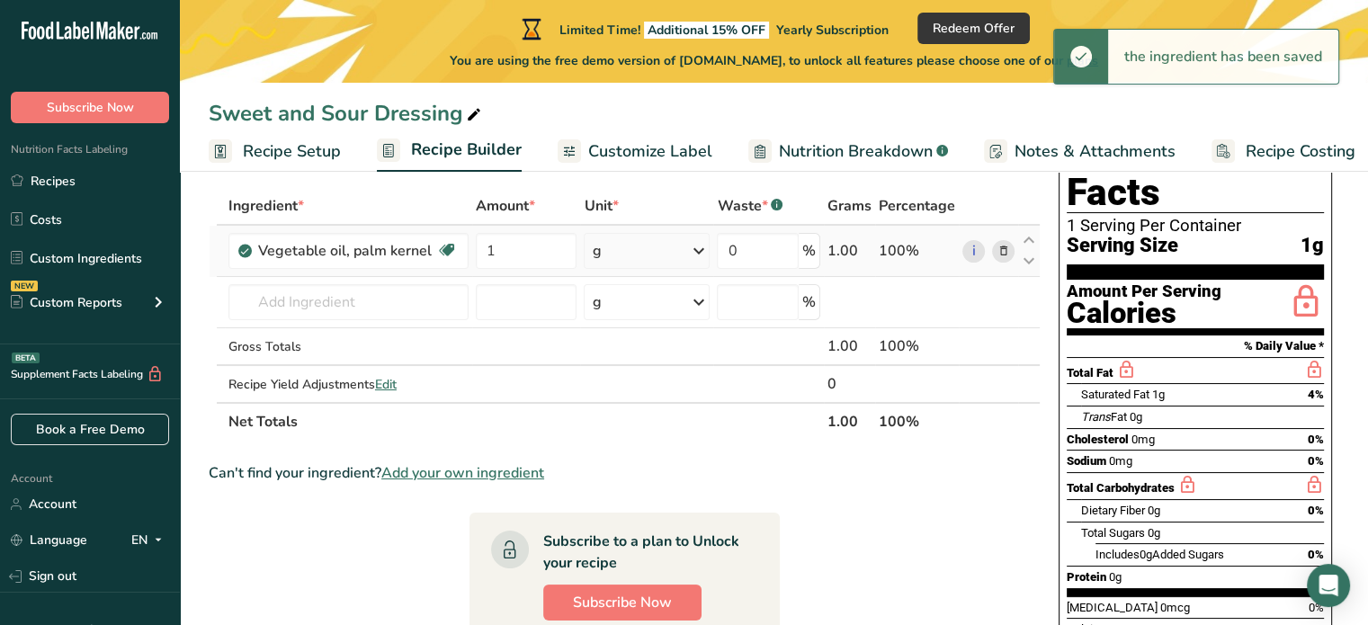
click at [703, 257] on icon at bounding box center [698, 251] width 22 height 32
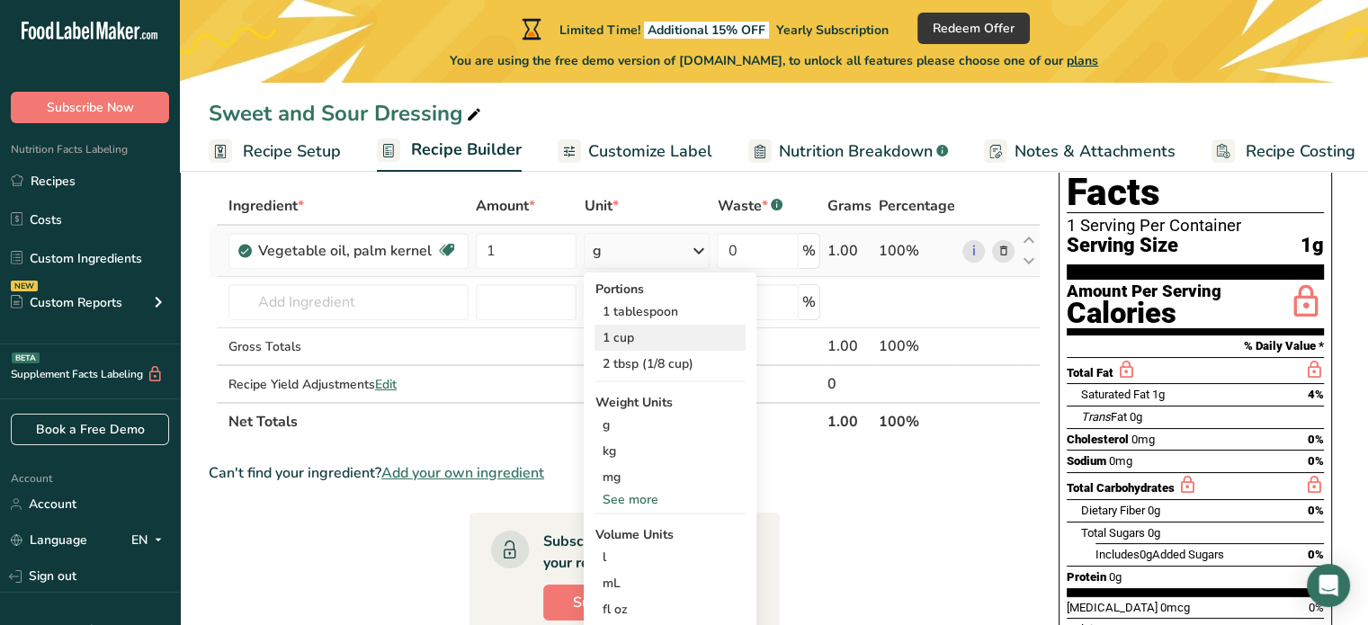
click at [687, 341] on div "1 cup" at bounding box center [670, 338] width 151 height 26
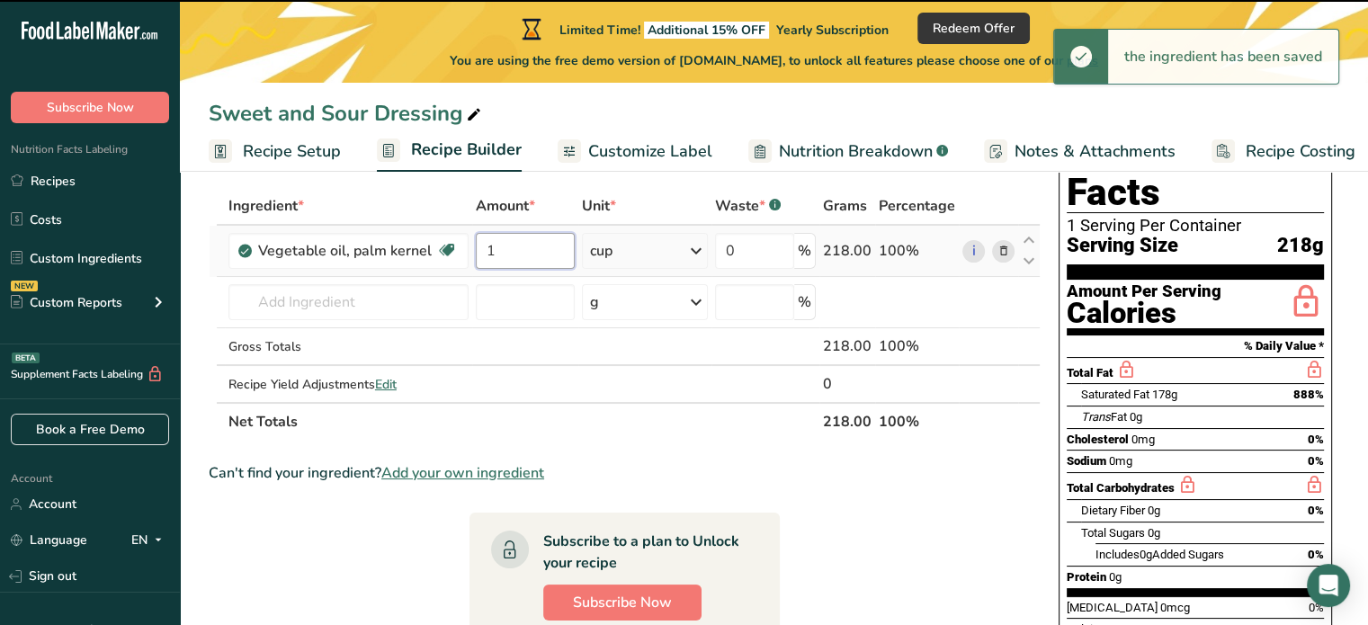
click at [516, 246] on input "1" at bounding box center [525, 251] width 99 height 36
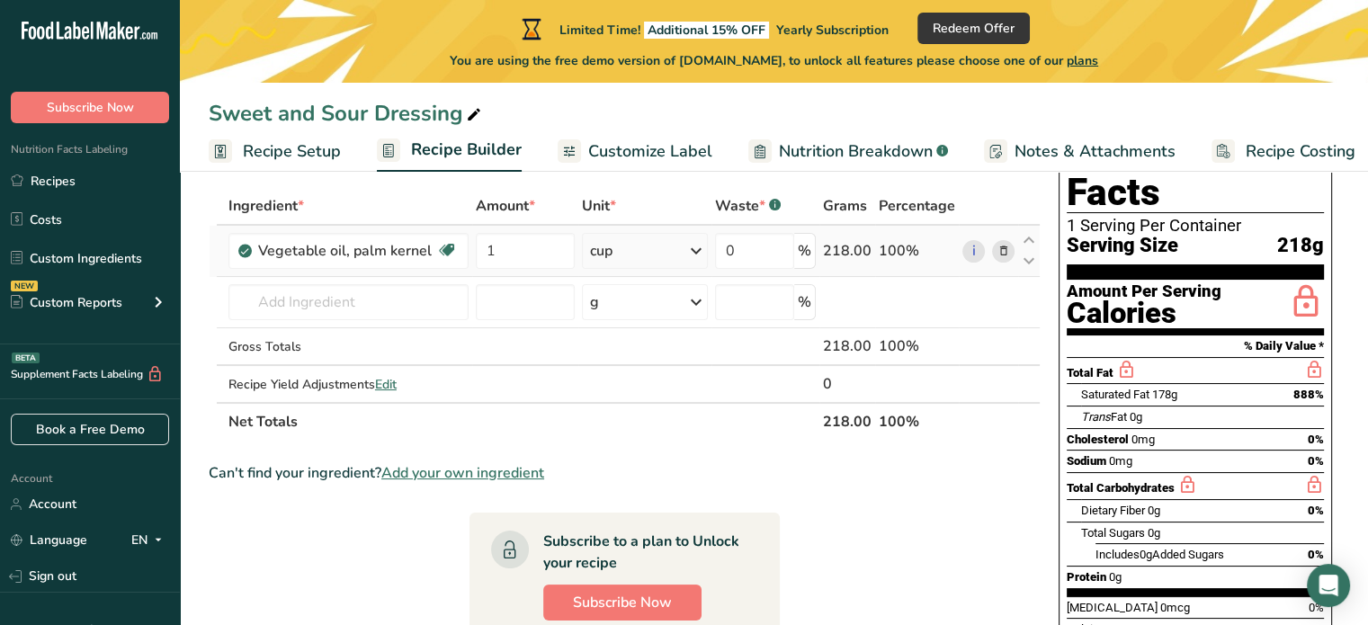
click at [695, 251] on div "Ingredient * Amount * Unit * Waste * .a-a{fill:#347362;}.b-a{fill:#fff;} Grams …" at bounding box center [625, 314] width 832 height 254
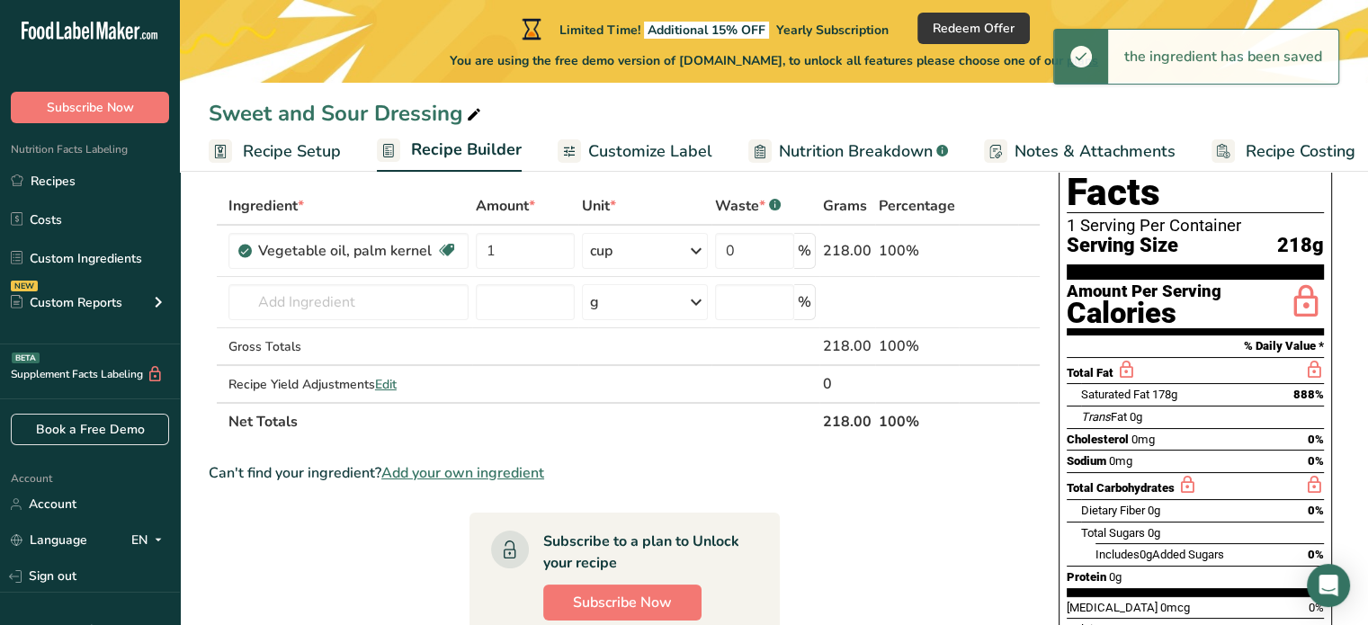
click at [694, 251] on icon at bounding box center [697, 251] width 22 height 32
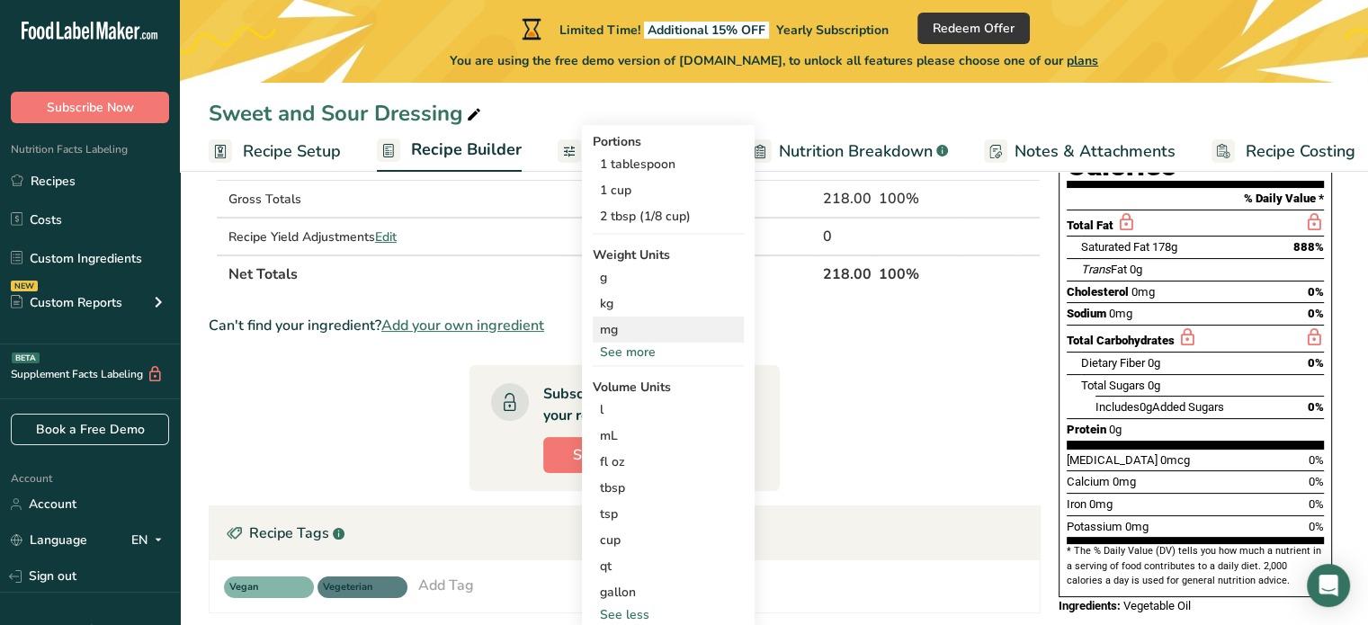
scroll to position [270, 0]
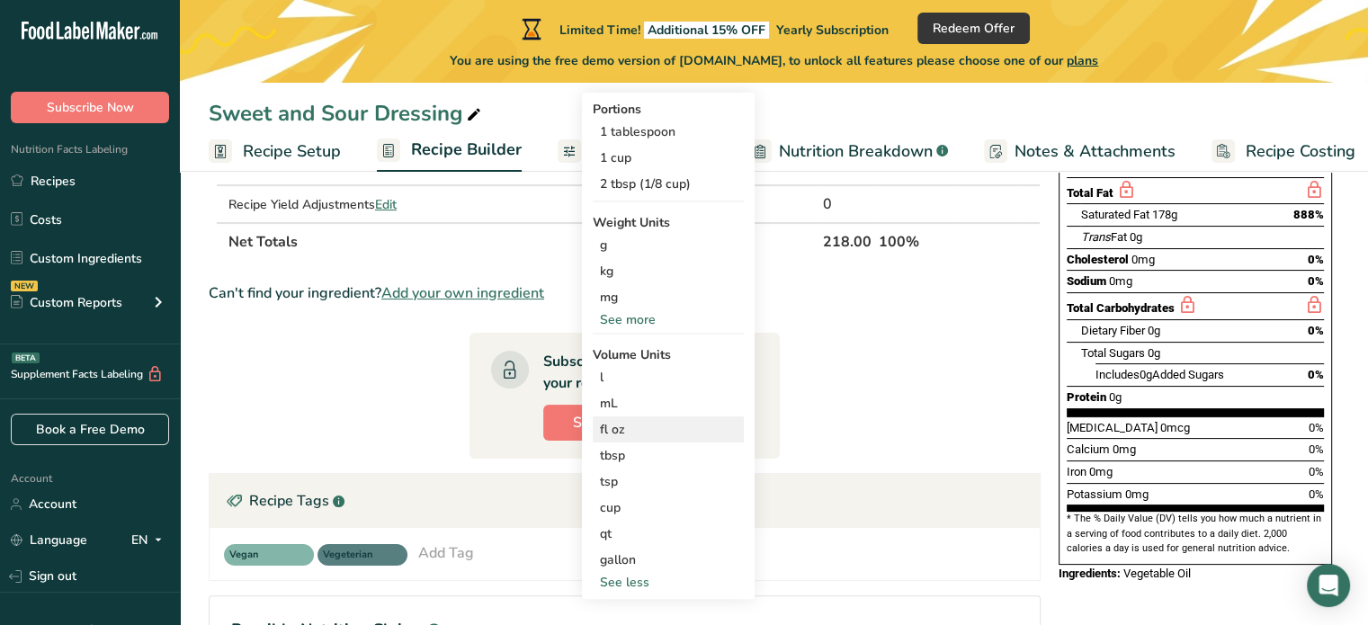
click at [646, 425] on div "fl oz" at bounding box center [668, 429] width 137 height 19
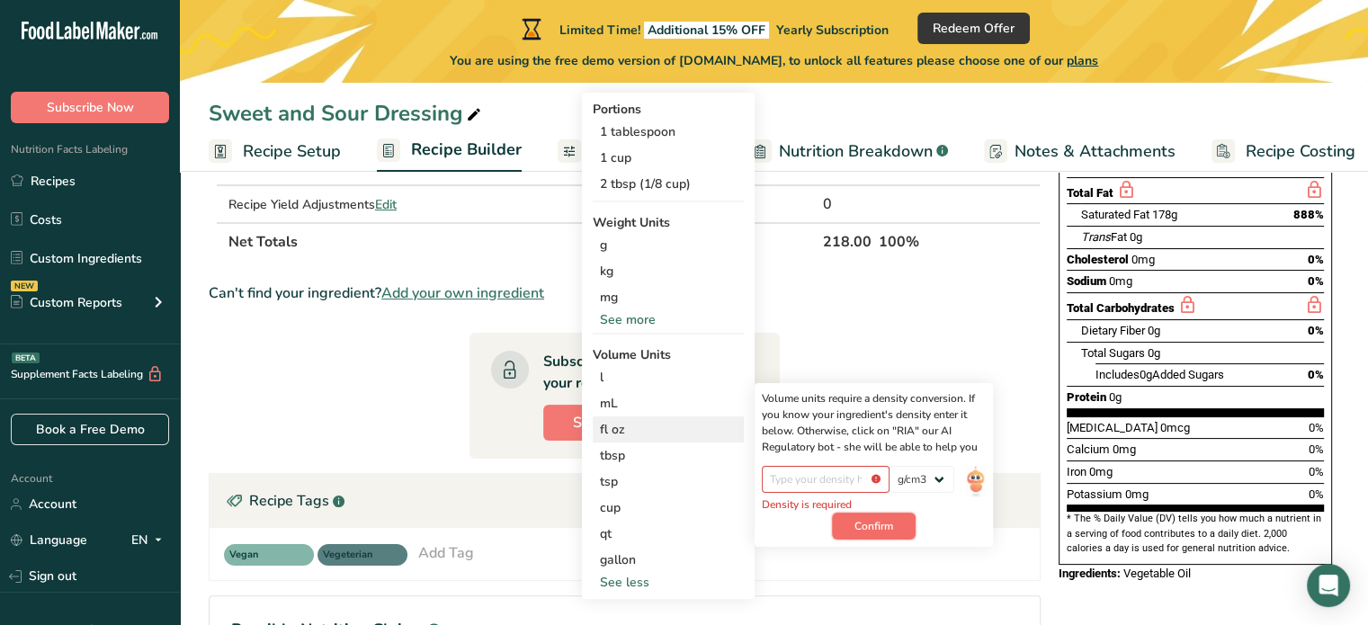
click at [877, 520] on span "Confirm" at bounding box center [874, 526] width 39 height 16
click at [931, 473] on select "lb/ft3 g/cm3" at bounding box center [922, 479] width 65 height 27
click at [865, 474] on input "number" at bounding box center [826, 479] width 129 height 27
click at [918, 314] on section "Ingredient * Amount * Unit * Waste * .a-a{fill:#347362;}.b-a{fill:#fff;} Grams …" at bounding box center [625, 393] width 832 height 773
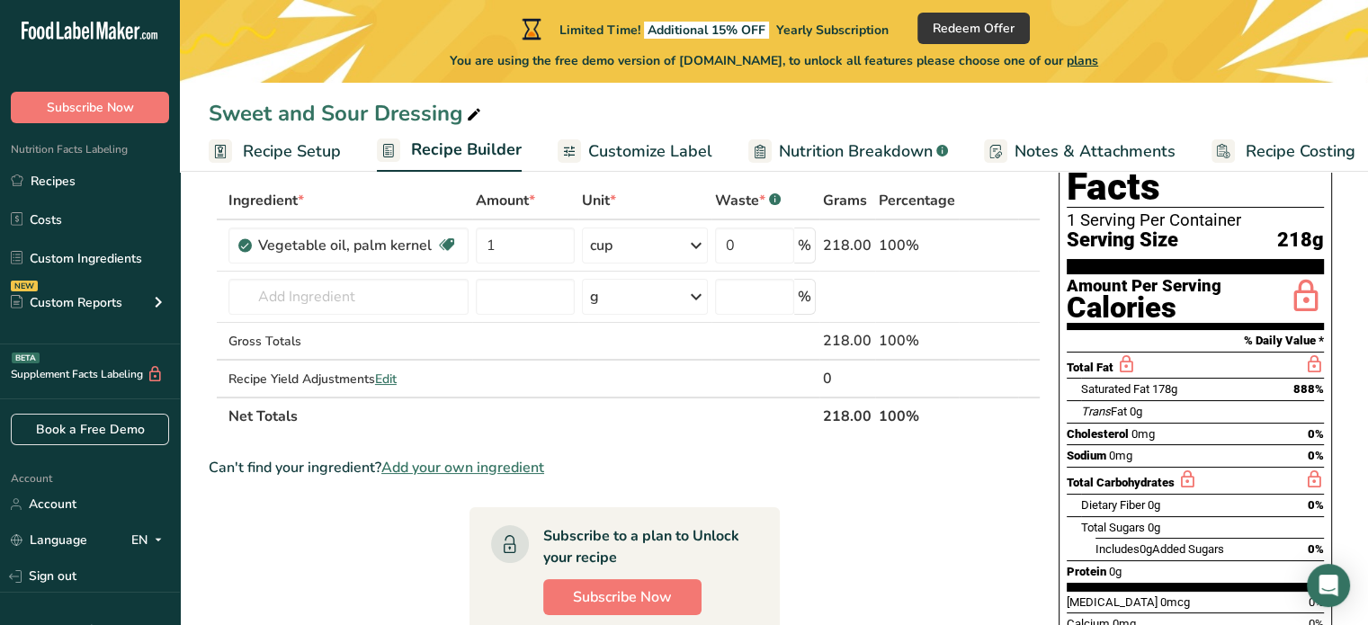
scroll to position [0, 0]
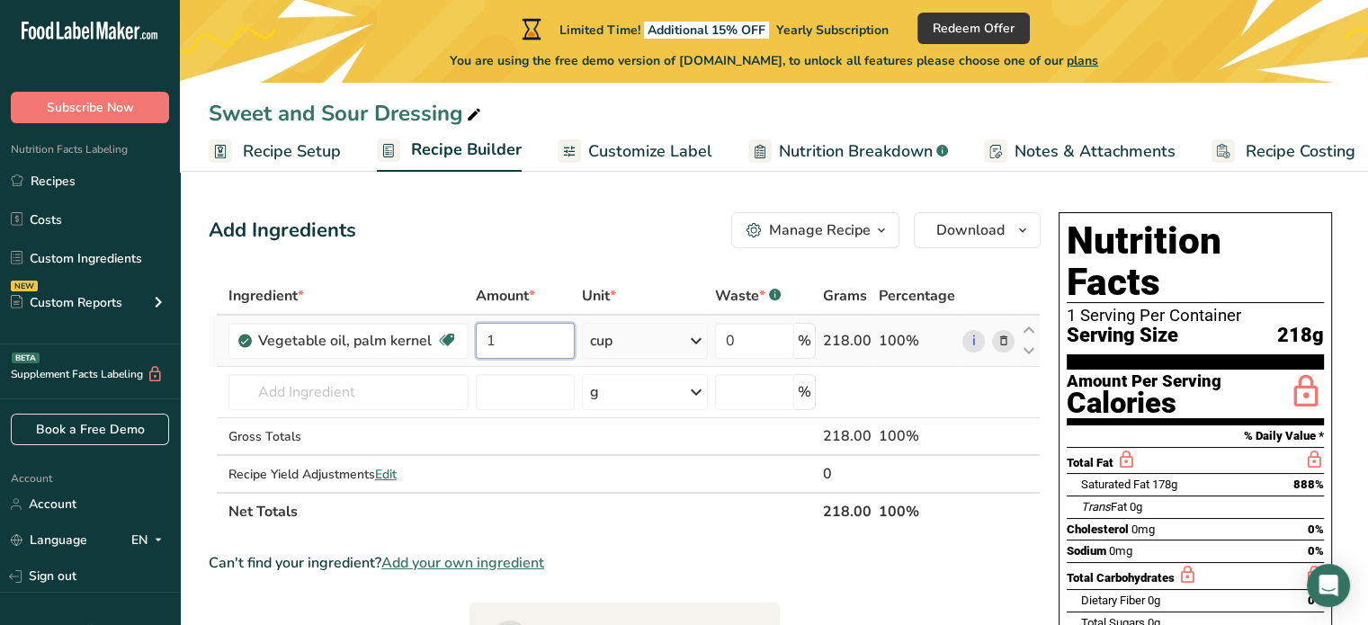
click at [504, 348] on input "1" at bounding box center [525, 341] width 99 height 36
type input "1"
type input "0"
click at [691, 344] on div "Ingredient * Amount * Unit * Waste * .a-a{fill:#347362;}.b-a{fill:#fff;} Grams …" at bounding box center [625, 404] width 832 height 254
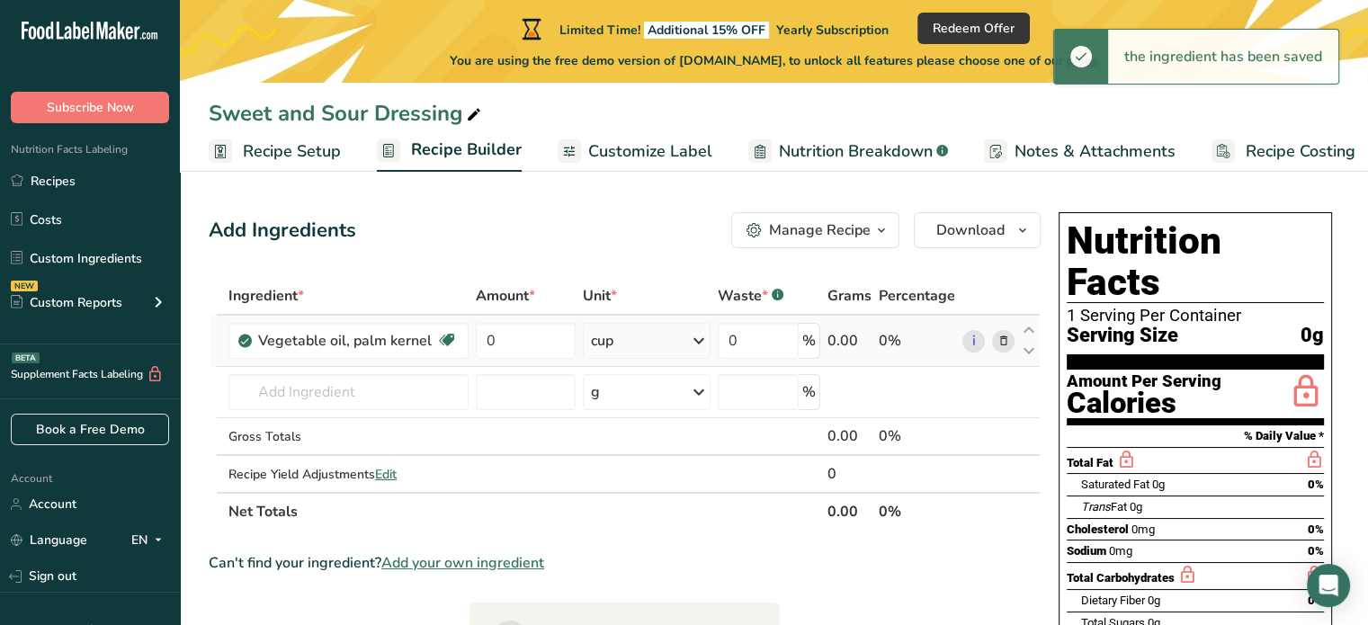
click at [693, 344] on icon at bounding box center [699, 341] width 22 height 32
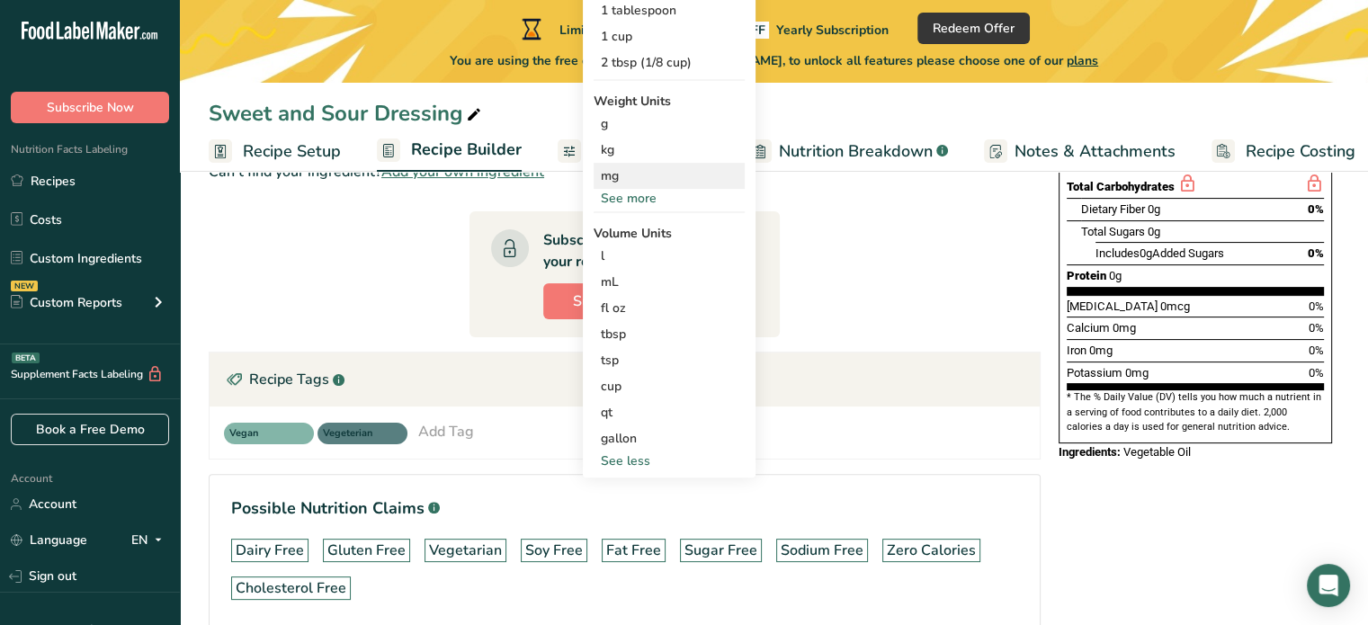
scroll to position [360, 0]
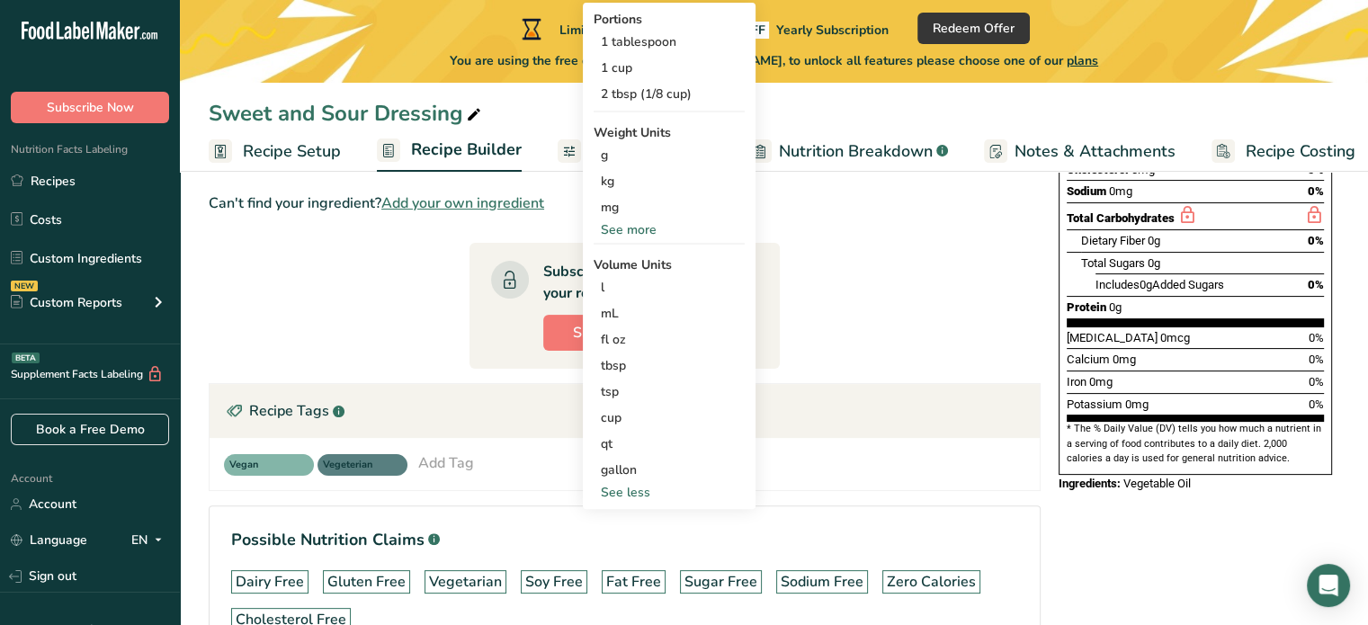
click at [615, 237] on div "See more" at bounding box center [669, 229] width 151 height 19
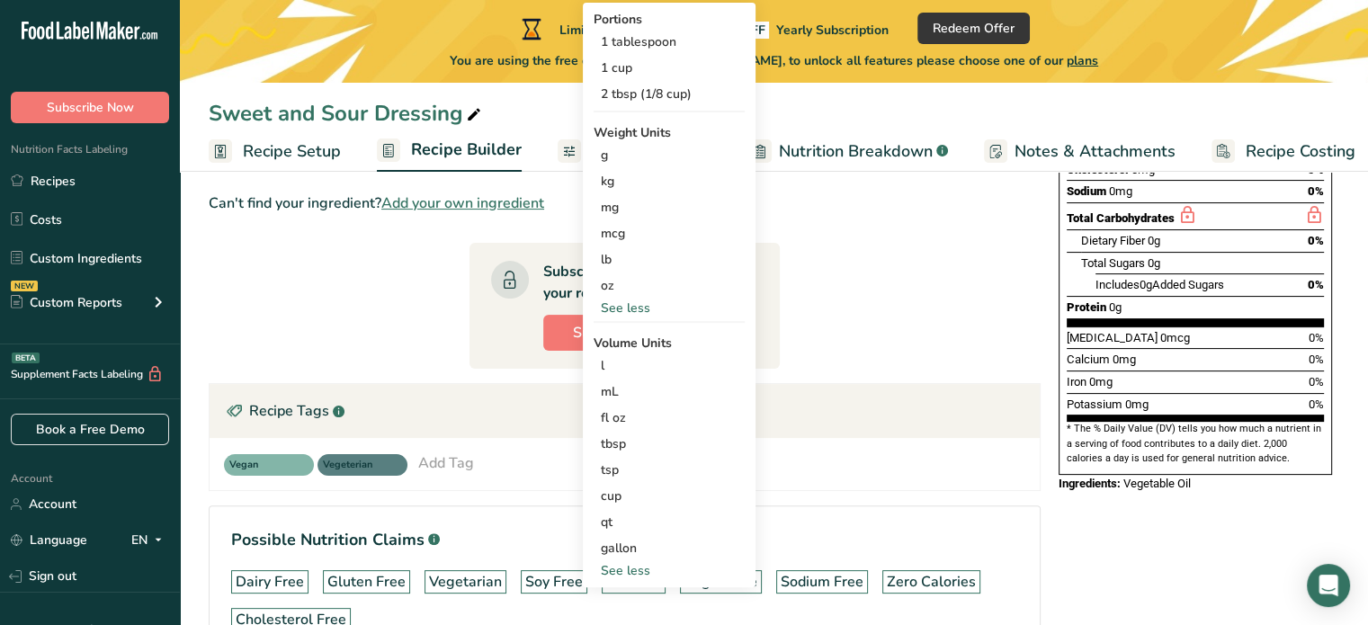
click at [923, 283] on section "Ingredient * Amount * Unit * Waste * .a-a{fill:#347362;}.b-a{fill:#fff;} Grams …" at bounding box center [625, 303] width 832 height 773
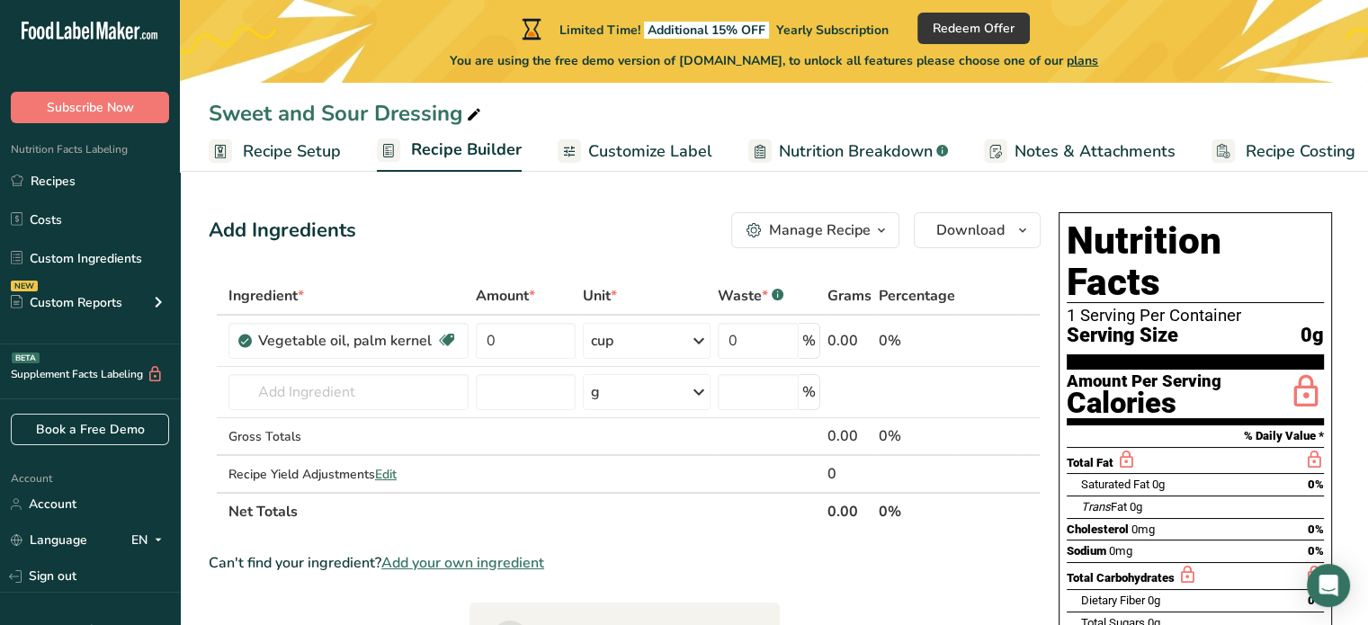
scroll to position [0, 0]
